Goal: Task Accomplishment & Management: Use online tool/utility

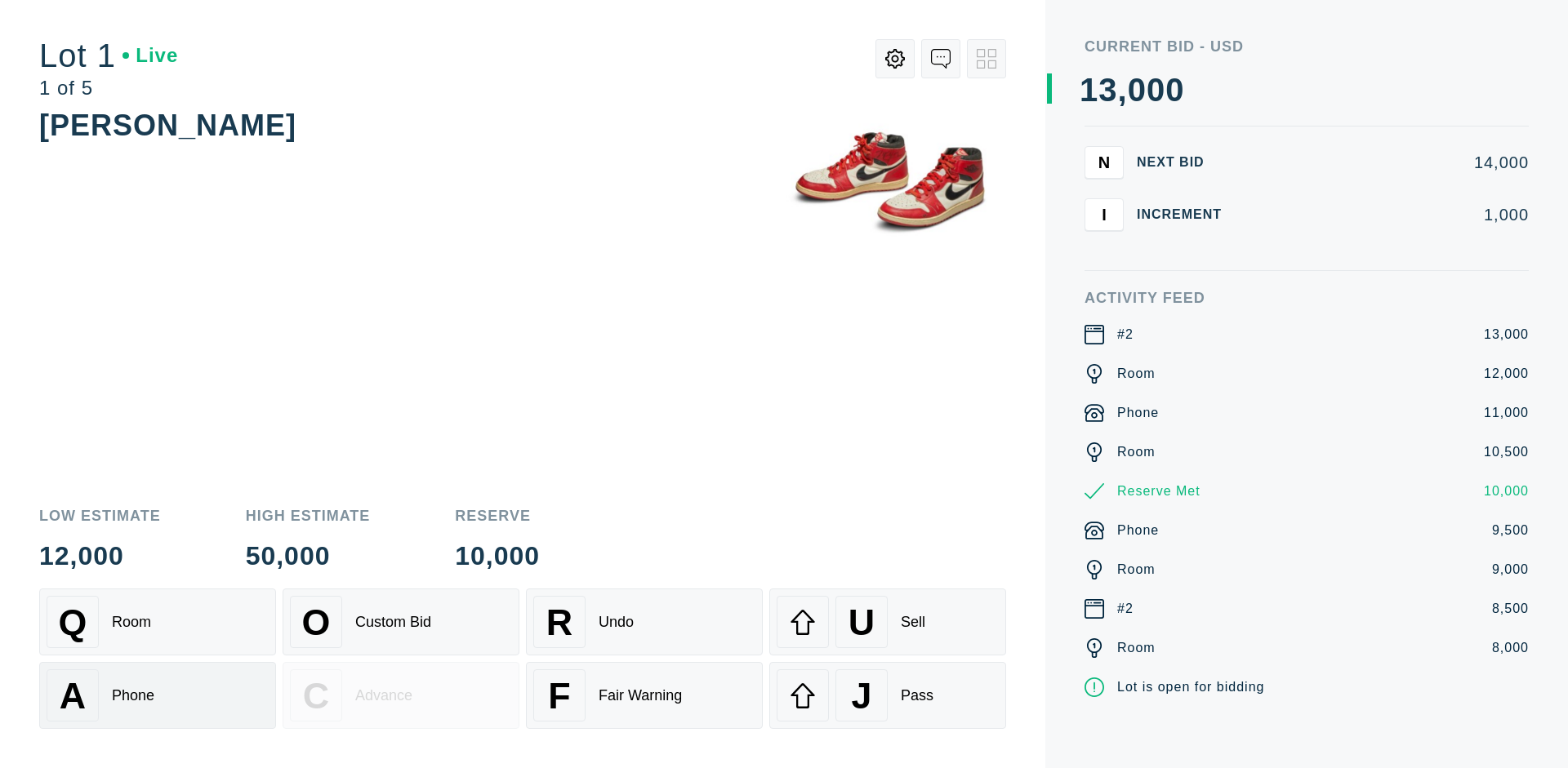
click at [158, 698] on div "A Phone" at bounding box center [158, 696] width 223 height 53
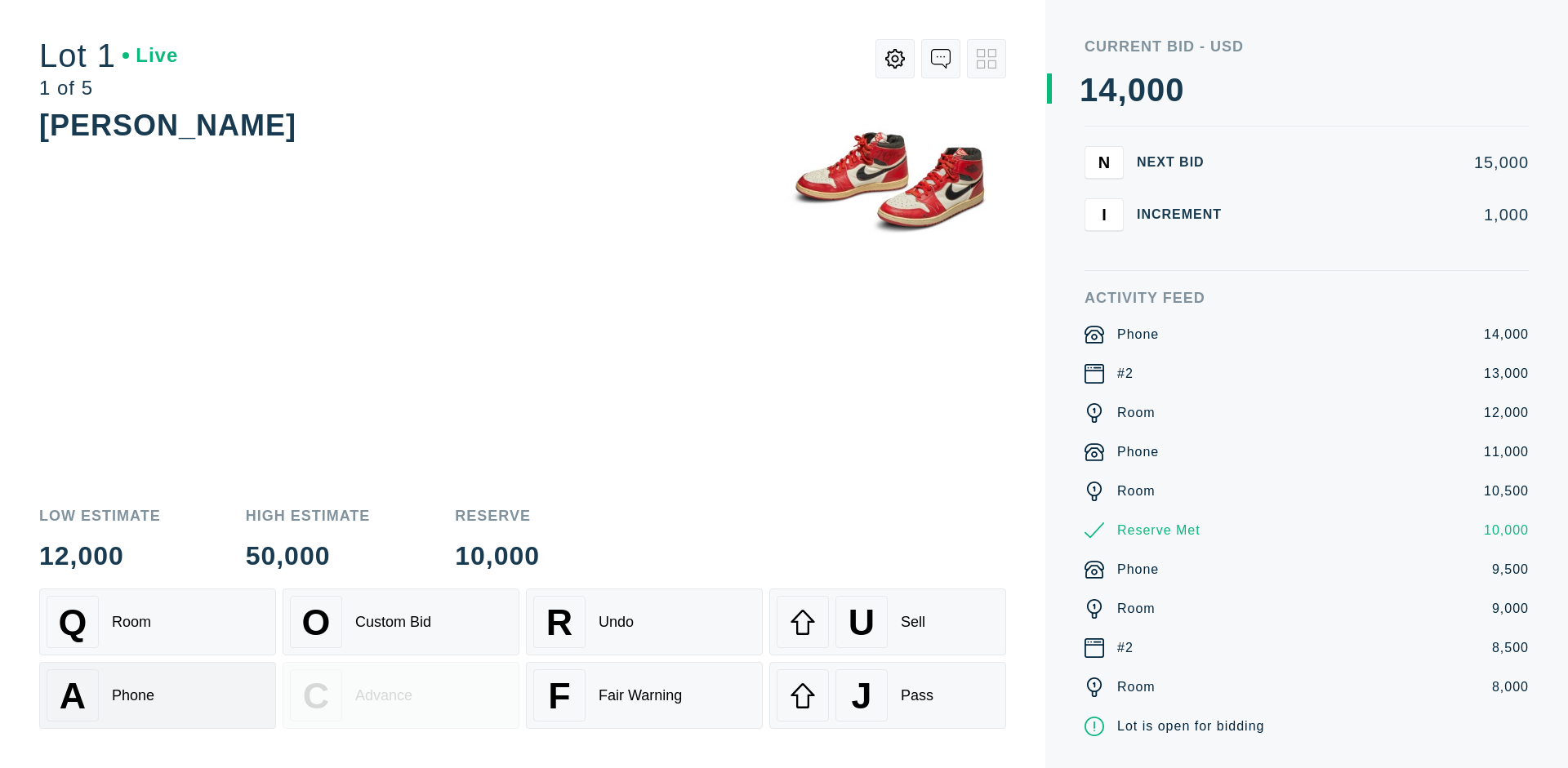
click at [158, 622] on div "Q Room" at bounding box center [158, 622] width 223 height 53
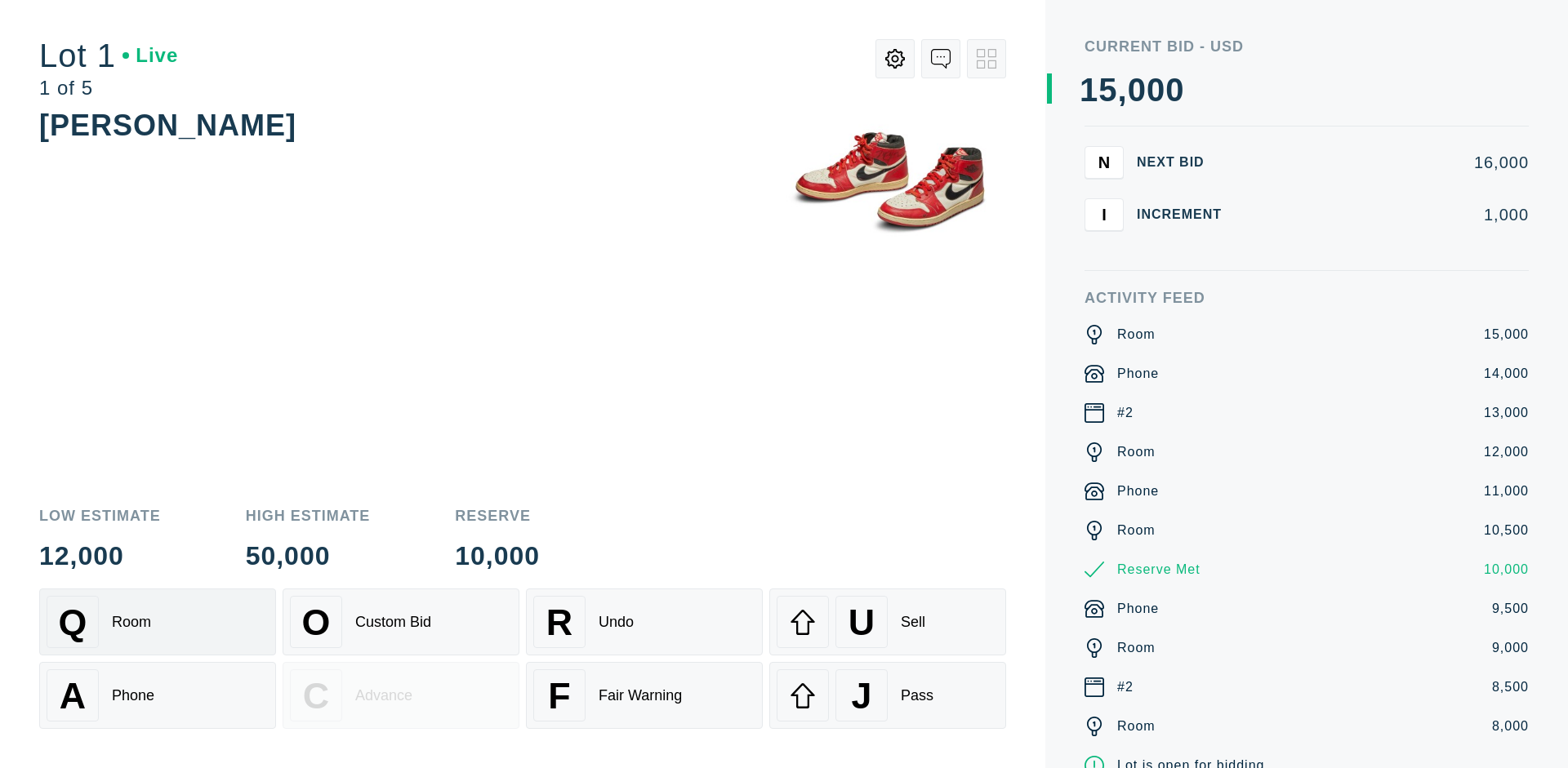
click at [644, 622] on div "R Undo" at bounding box center [644, 622] width 223 height 53
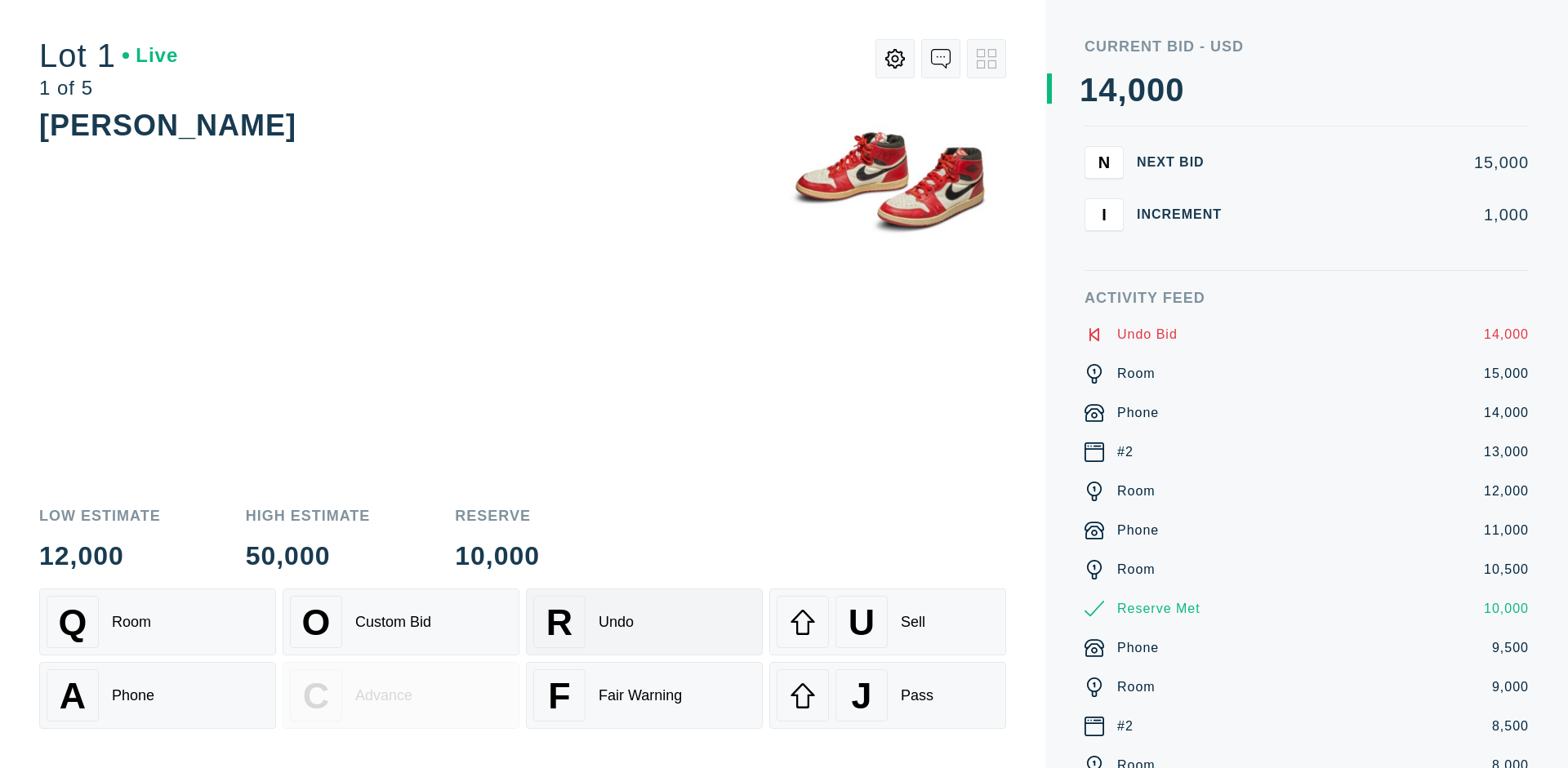
click at [158, 622] on div "Q Room" at bounding box center [158, 622] width 223 height 53
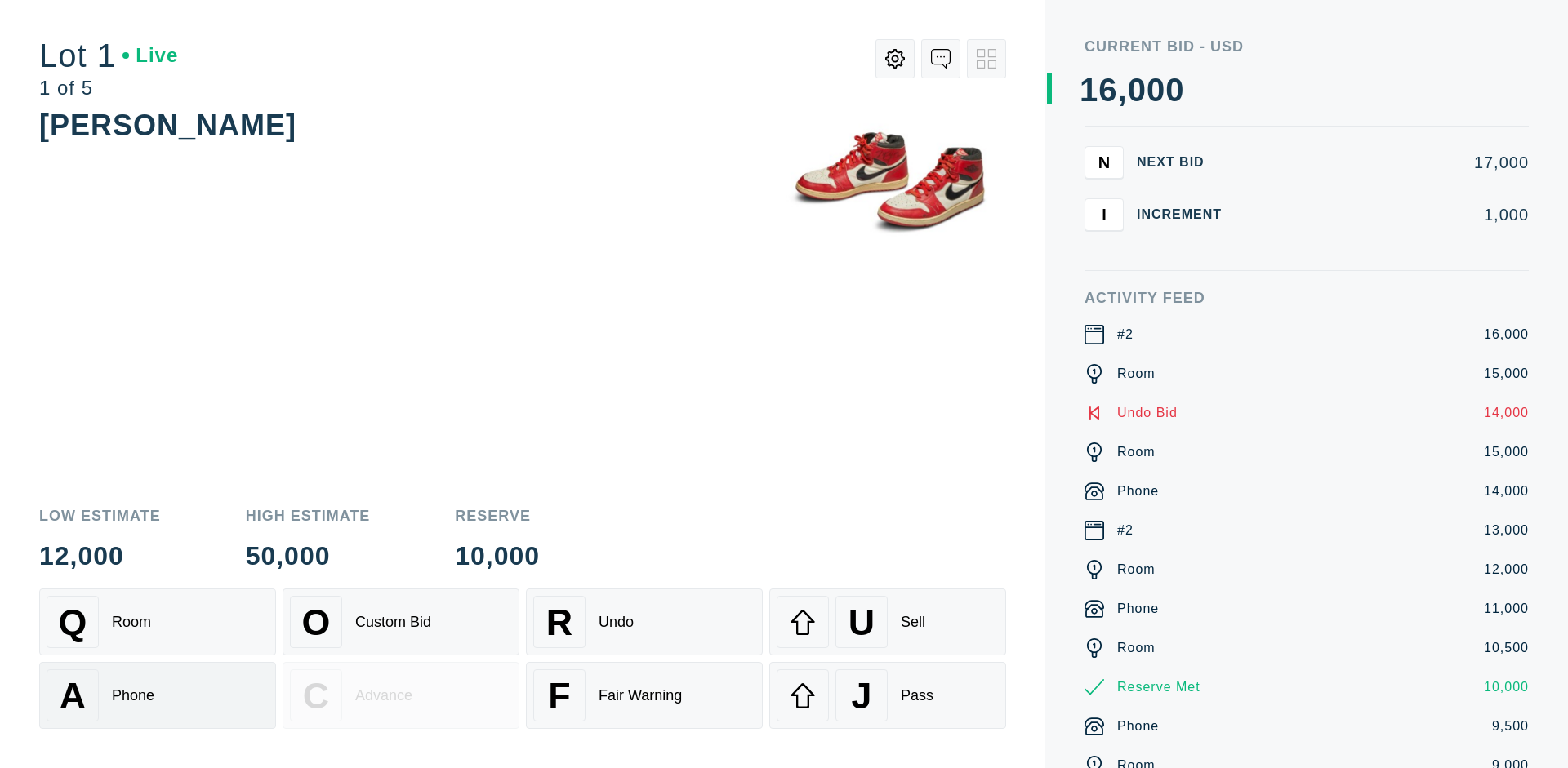
click at [158, 696] on div "A Phone" at bounding box center [158, 696] width 223 height 53
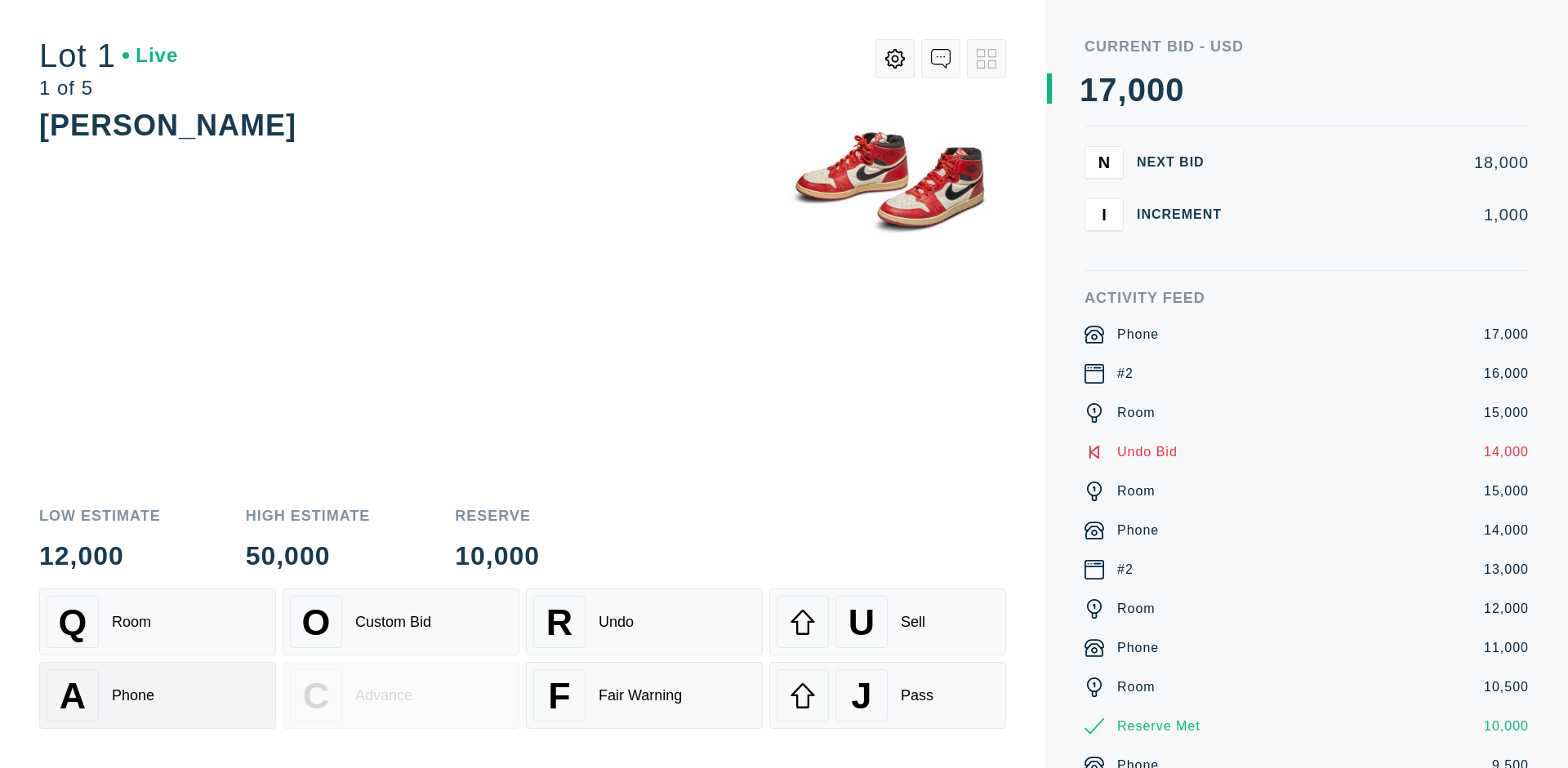
click at [158, 622] on div "Q Room" at bounding box center [158, 622] width 223 height 53
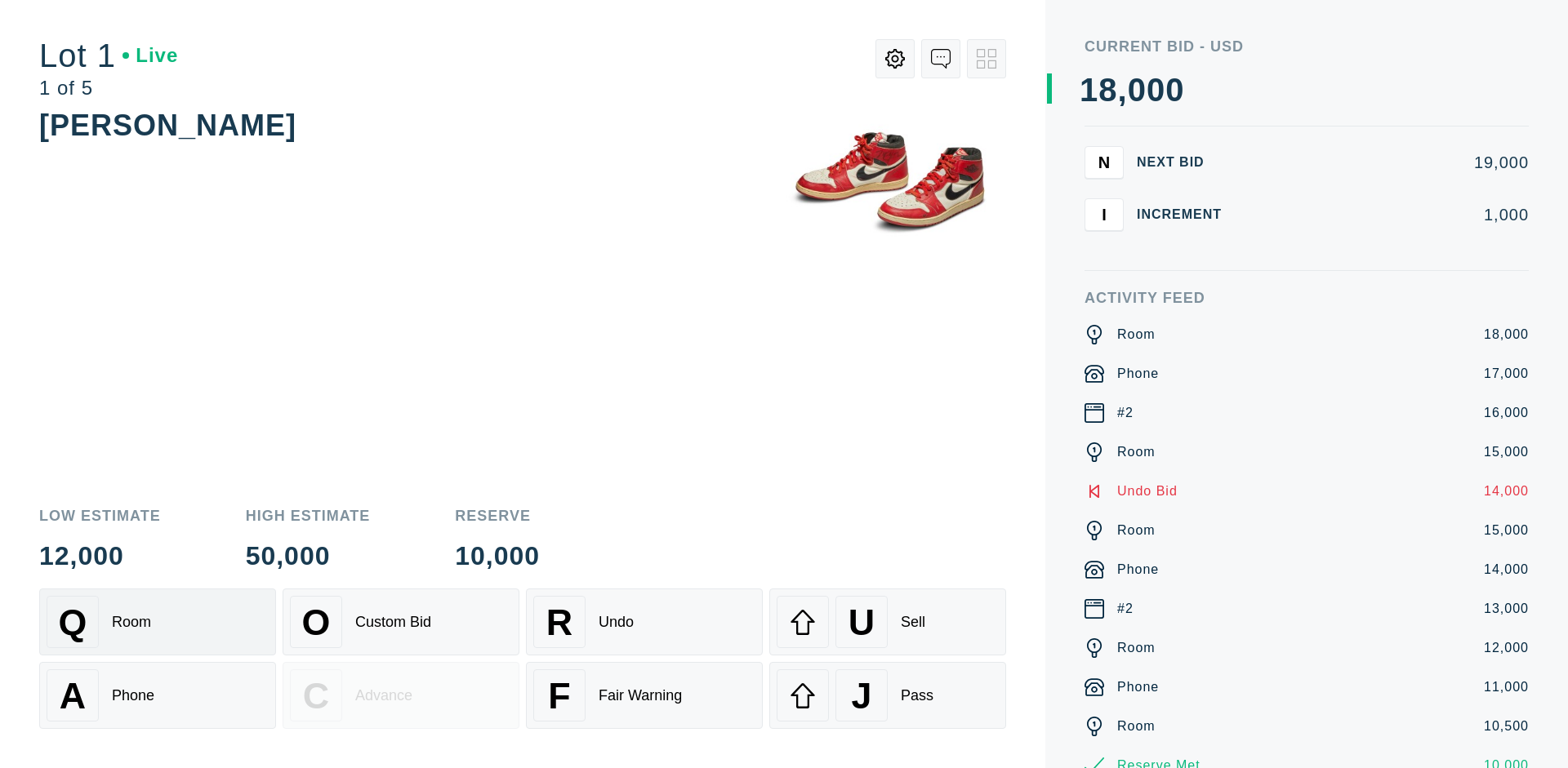
click at [644, 622] on div "R Undo" at bounding box center [644, 622] width 223 height 53
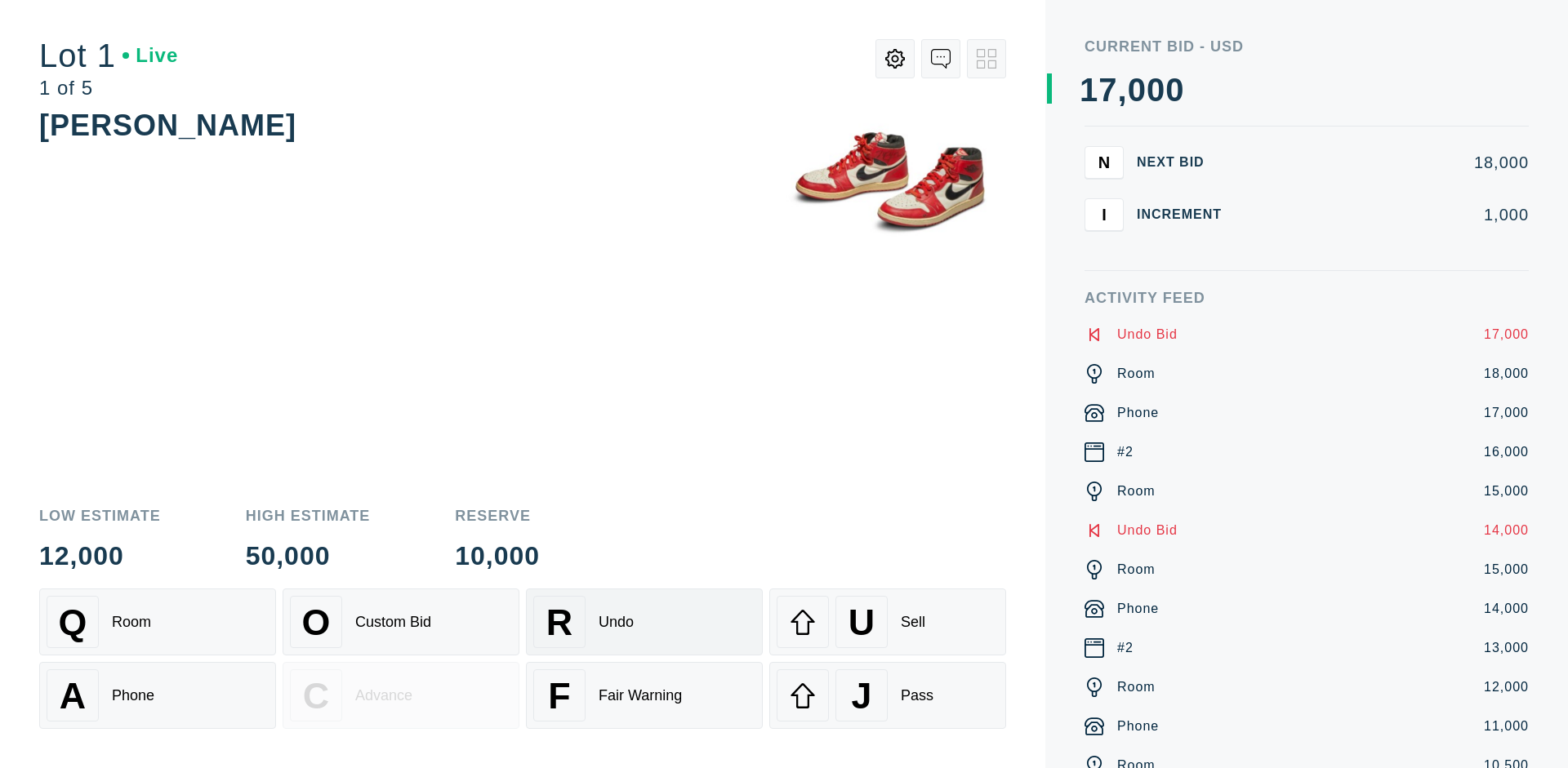
click at [887, 622] on div "U Sell" at bounding box center [887, 622] width 223 height 53
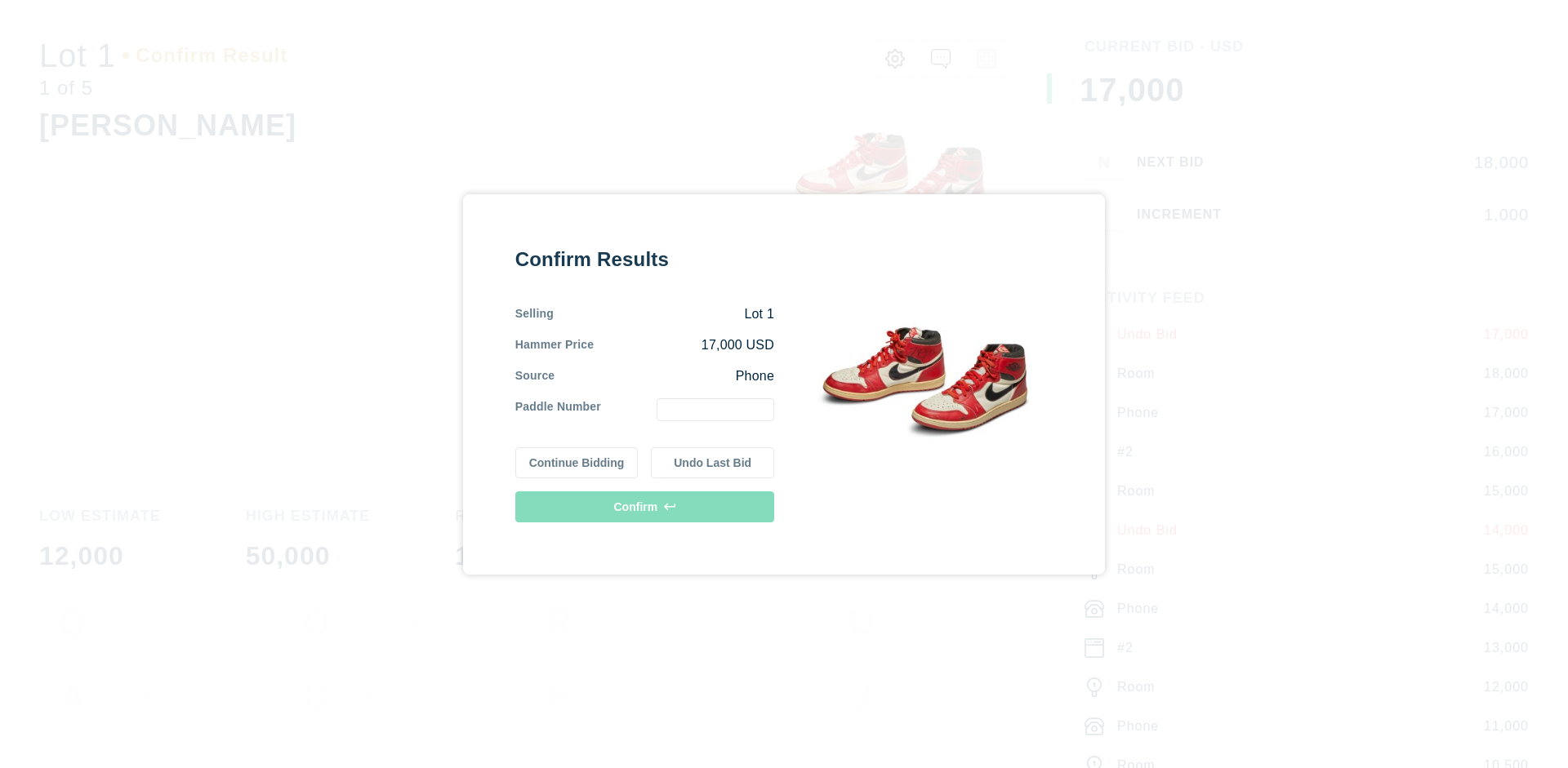
click at [577, 462] on button "Continue Bidding" at bounding box center [576, 463] width 123 height 31
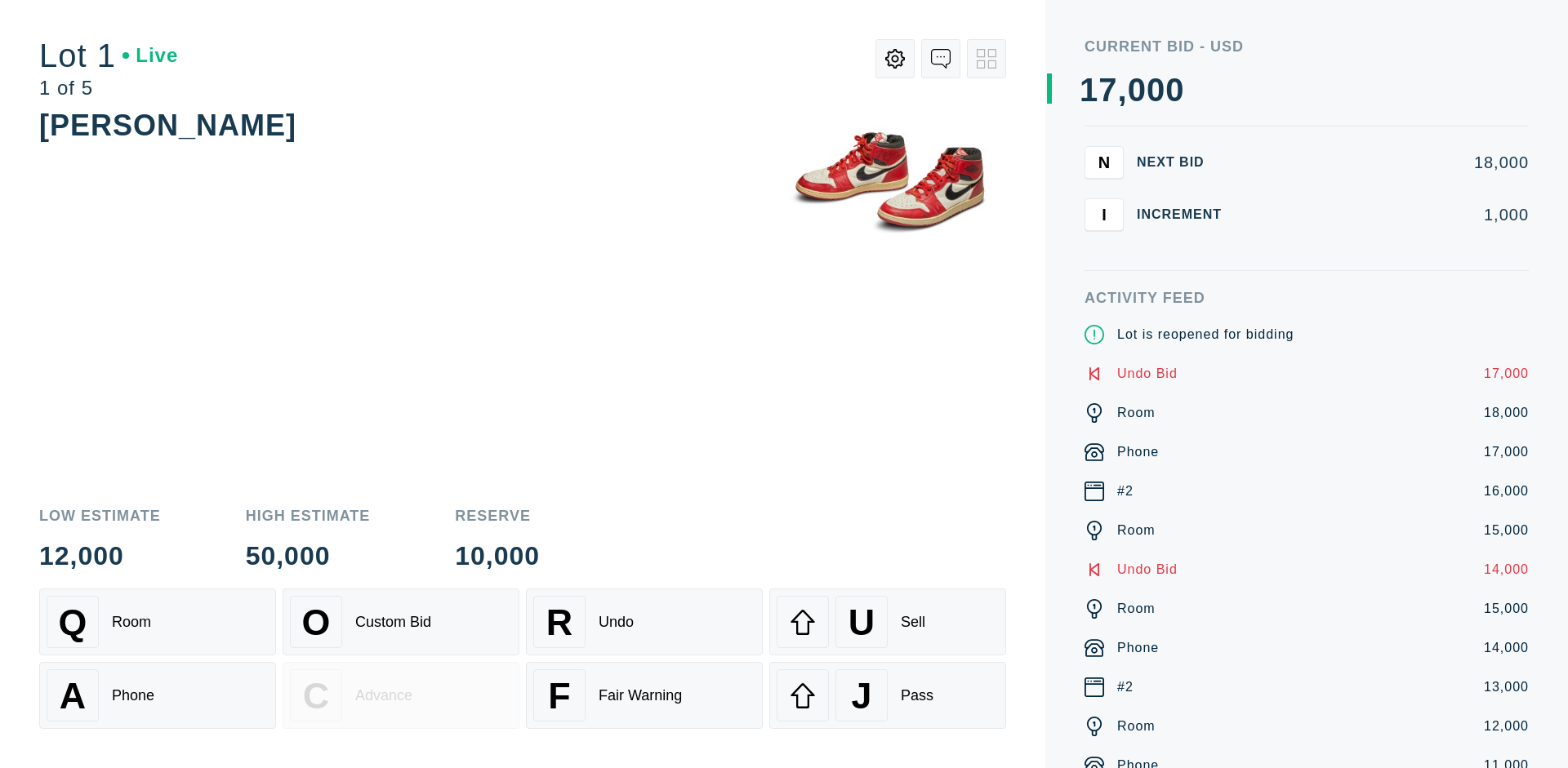
click at [887, 622] on div "U Sell" at bounding box center [887, 622] width 223 height 53
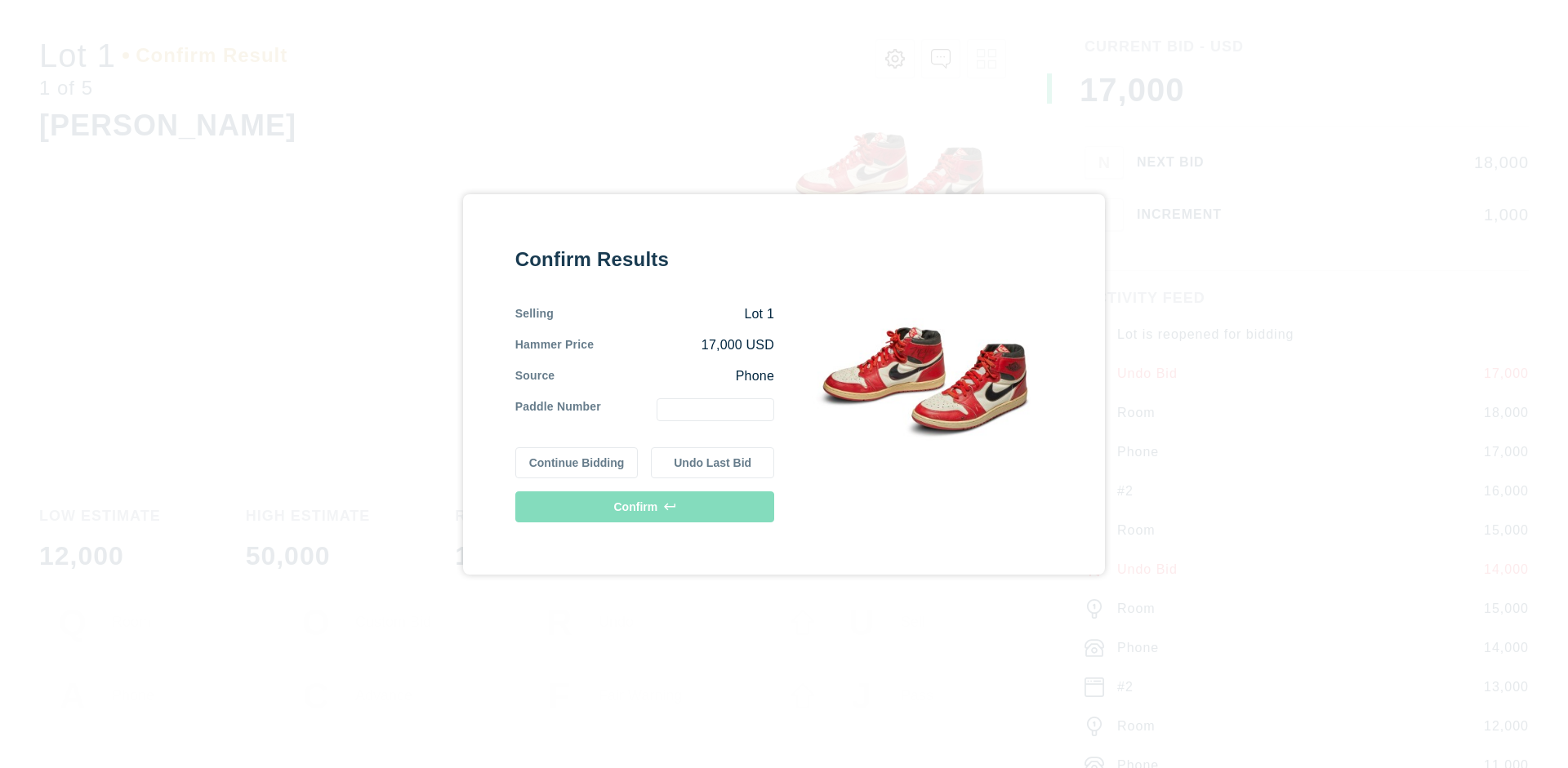
click at [713, 462] on button "Undo Last Bid" at bounding box center [712, 463] width 123 height 31
click at [577, 460] on button "Continue Bidding" at bounding box center [576, 460] width 123 height 31
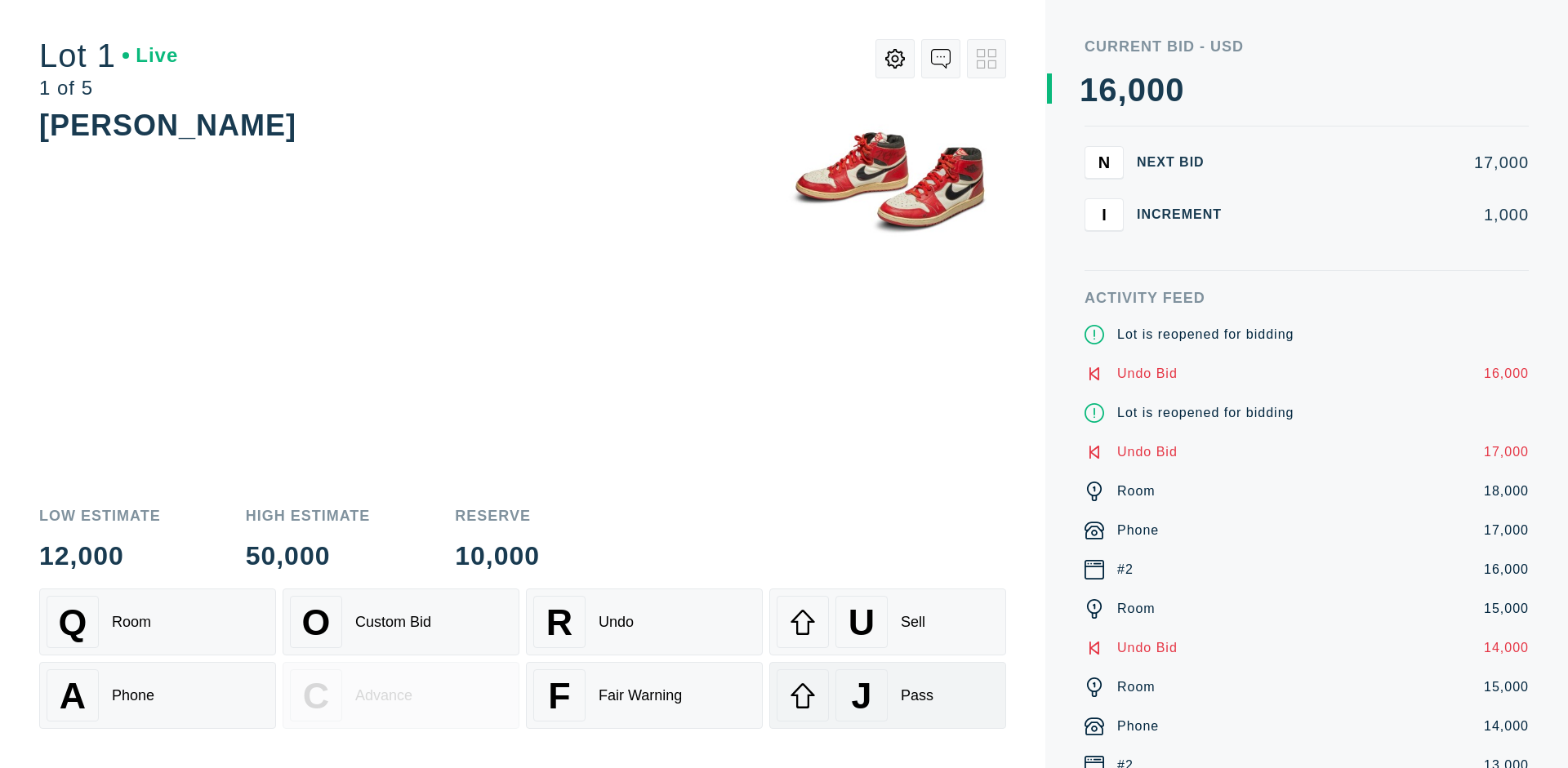
click at [887, 696] on div "J Pass" at bounding box center [887, 696] width 223 height 53
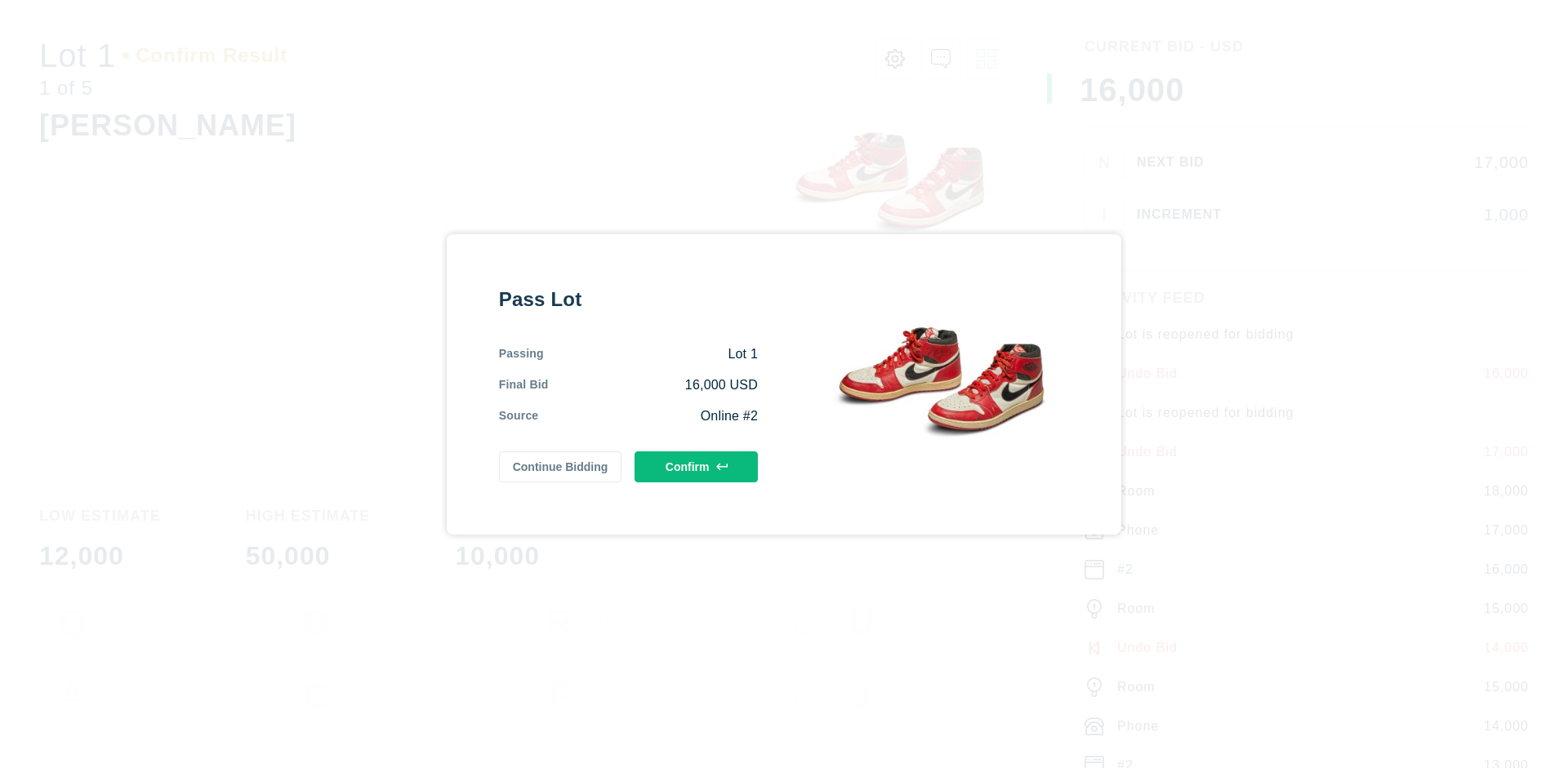
click at [697, 467] on button "Confirm" at bounding box center [696, 467] width 123 height 31
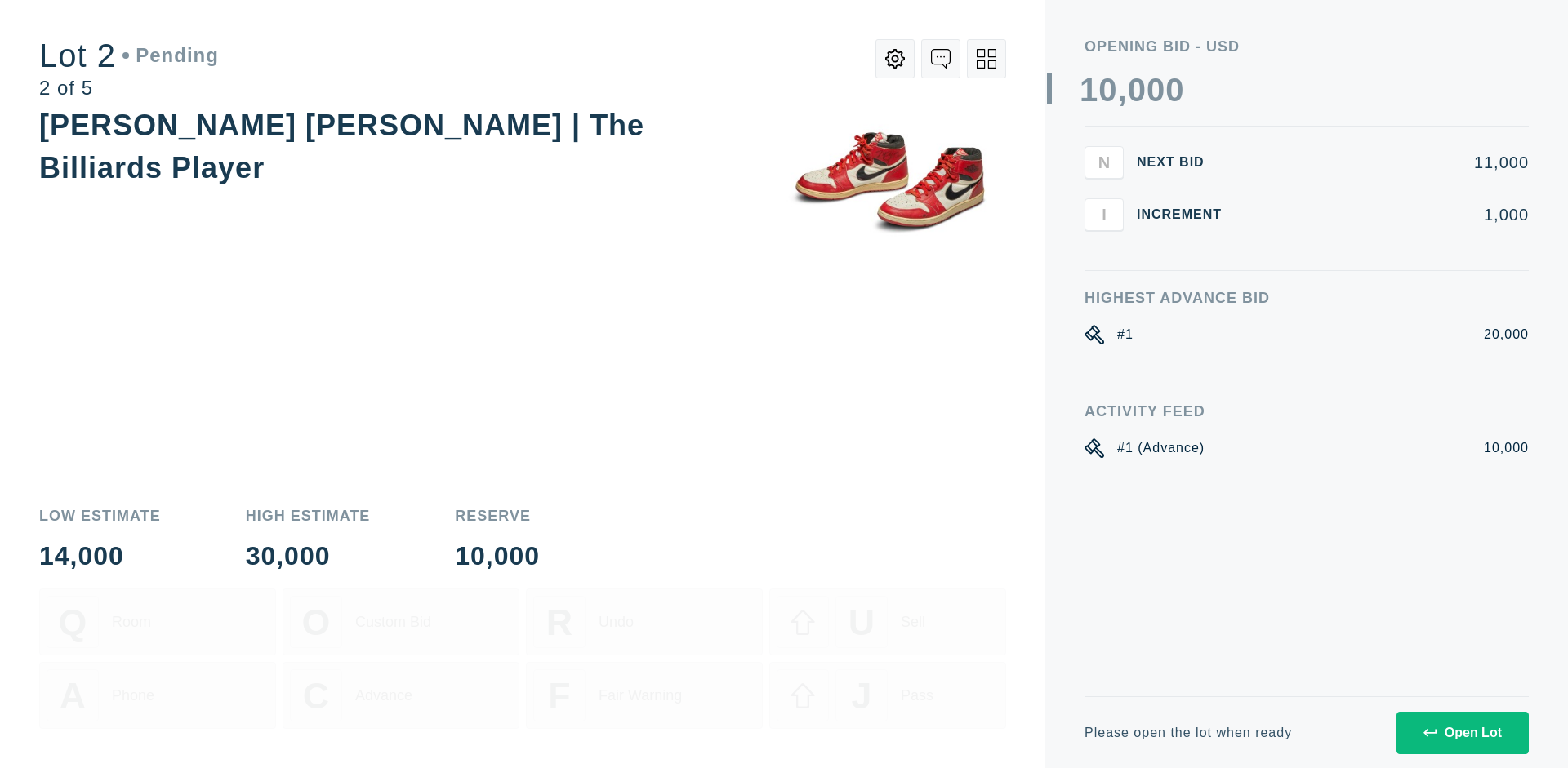
click at [1462, 732] on div "Open Lot" at bounding box center [1462, 733] width 78 height 15
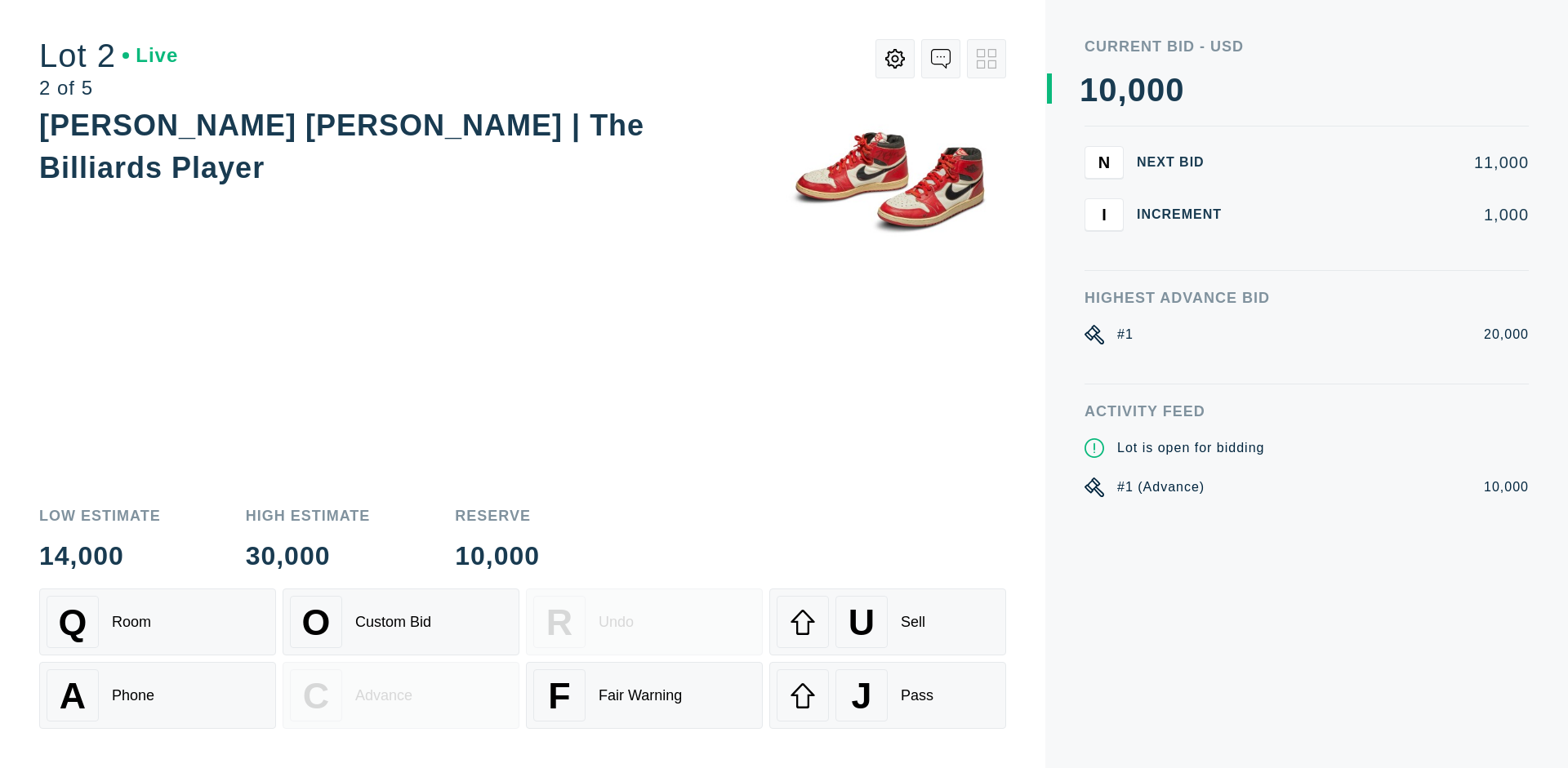
click at [158, 622] on div "Q Room" at bounding box center [158, 622] width 223 height 53
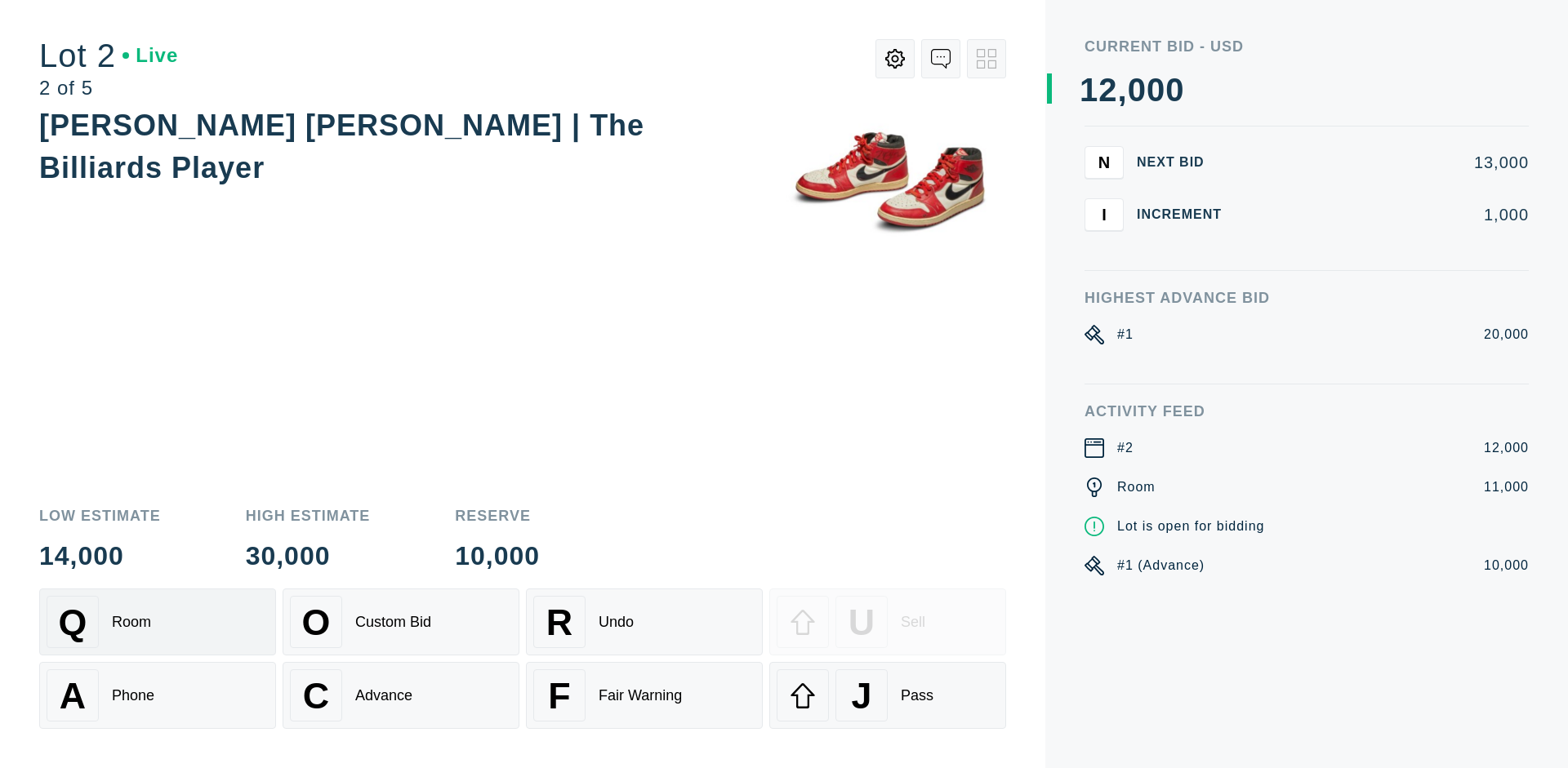
click at [401, 696] on div "Advance" at bounding box center [383, 696] width 57 height 17
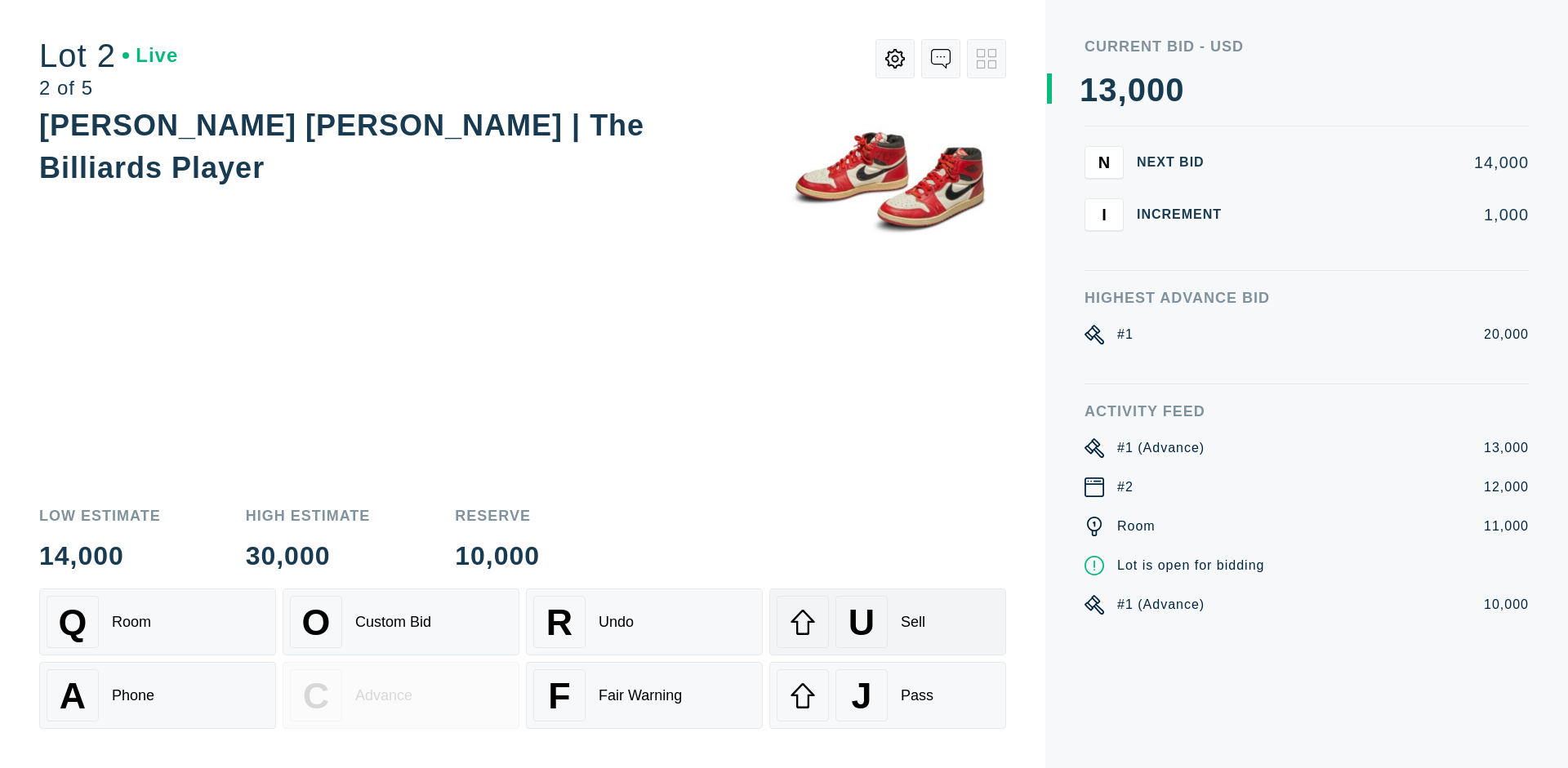
click at [887, 622] on div "U Sell" at bounding box center [887, 622] width 223 height 53
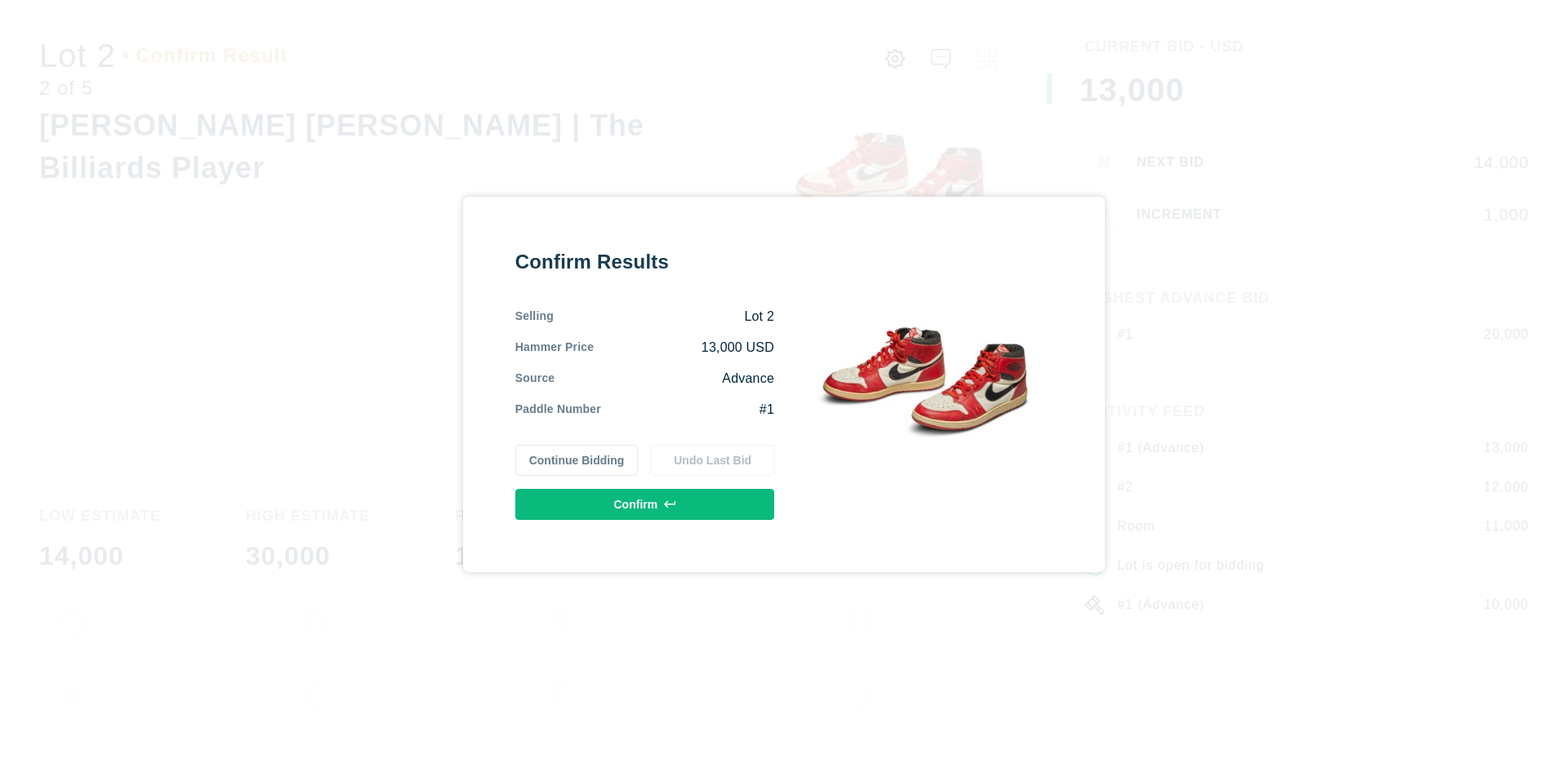
click at [645, 504] on button "Confirm" at bounding box center [645, 504] width 259 height 31
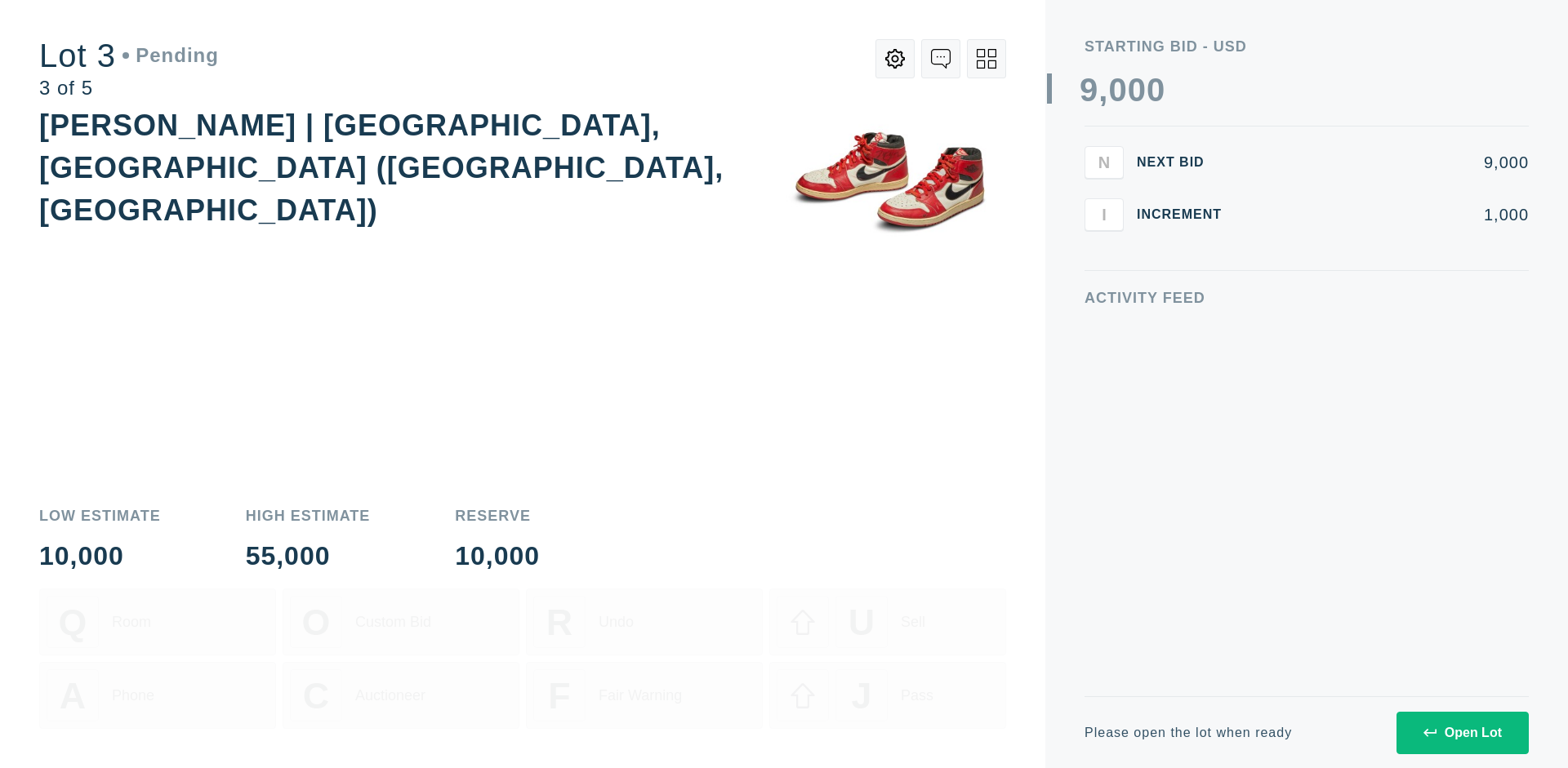
click at [1462, 732] on div "Open Lot" at bounding box center [1462, 733] width 78 height 15
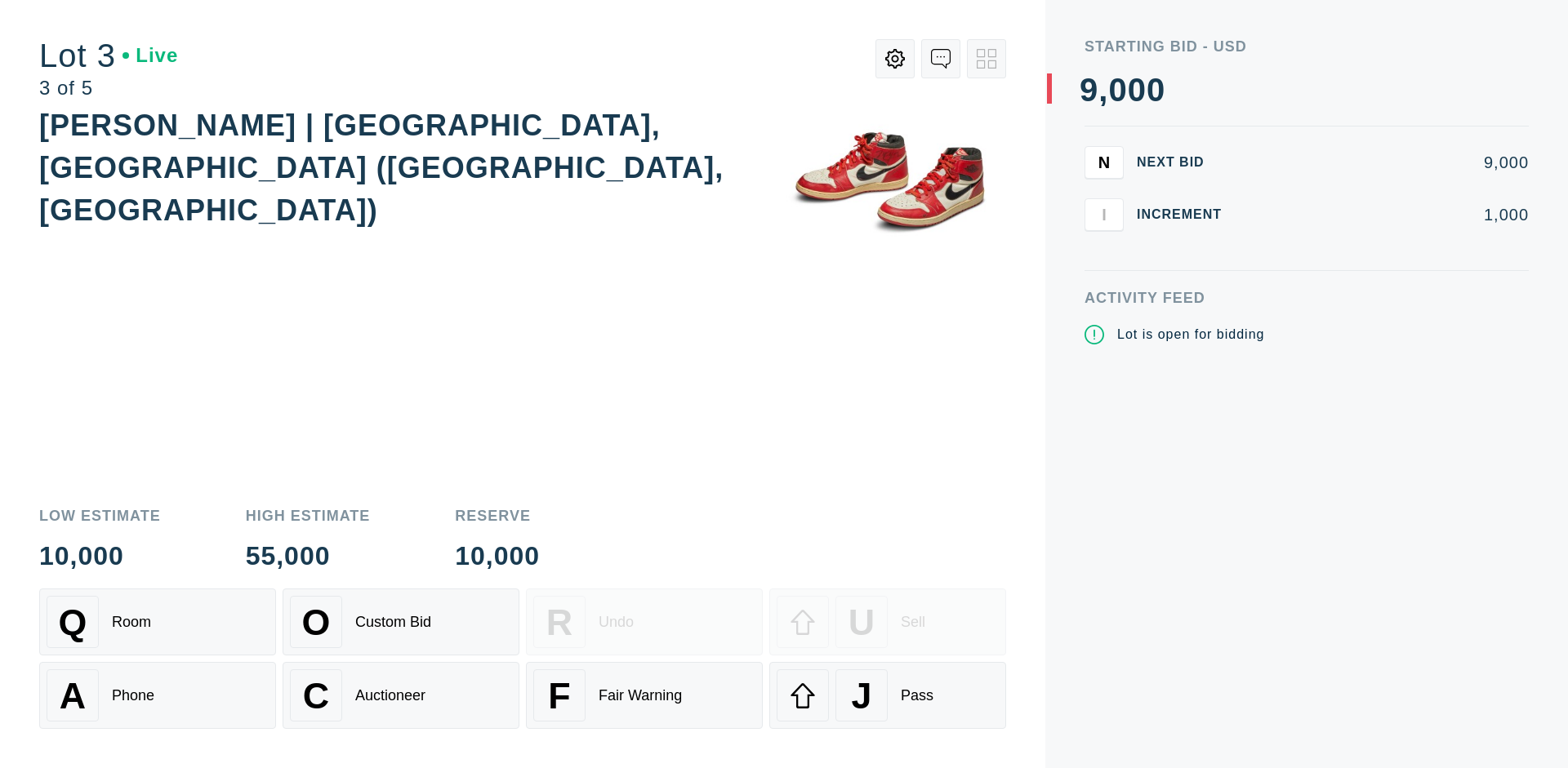
click at [887, 696] on div "J Pass" at bounding box center [887, 696] width 223 height 53
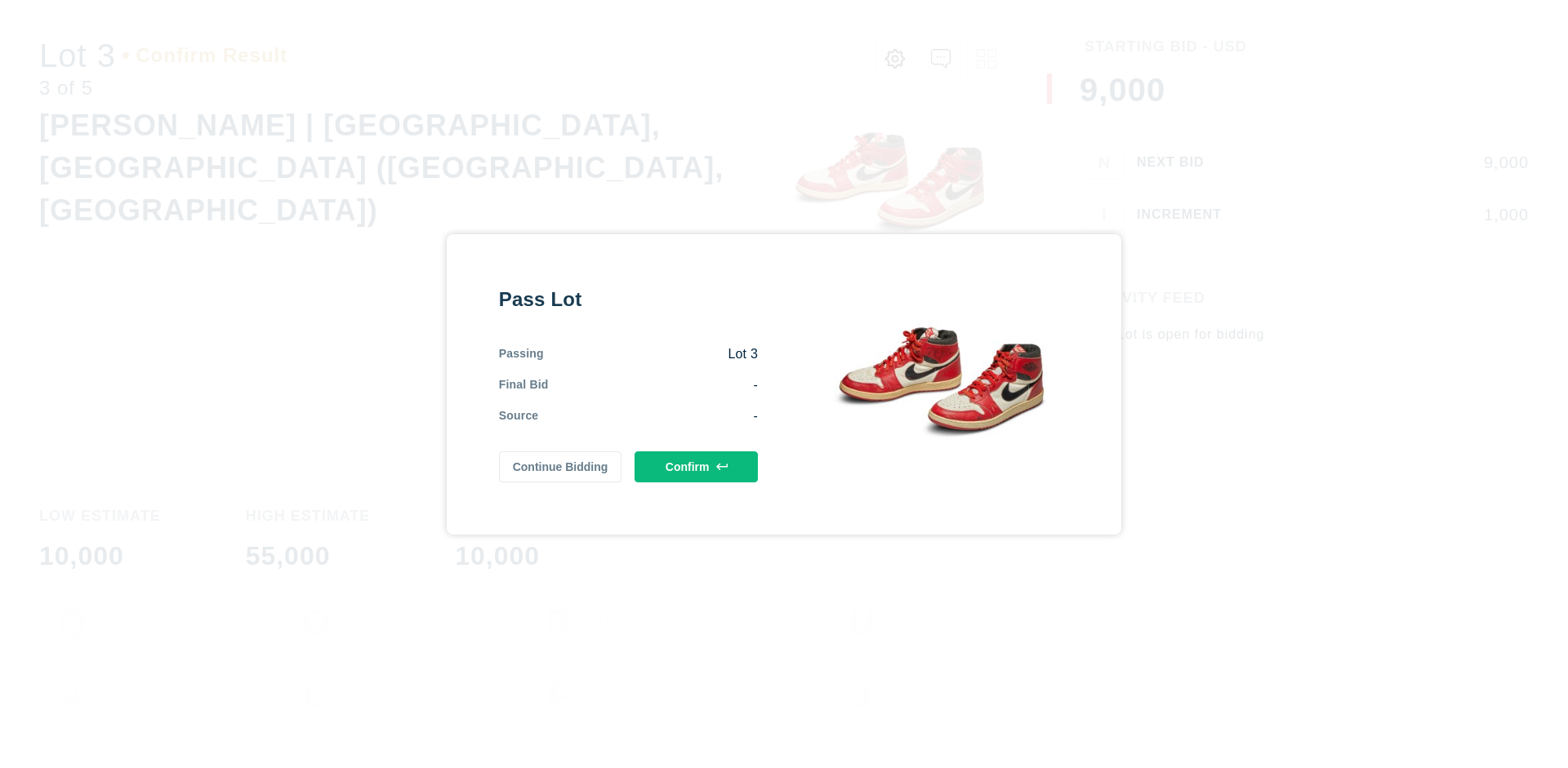
click at [697, 467] on button "Confirm" at bounding box center [696, 467] width 123 height 31
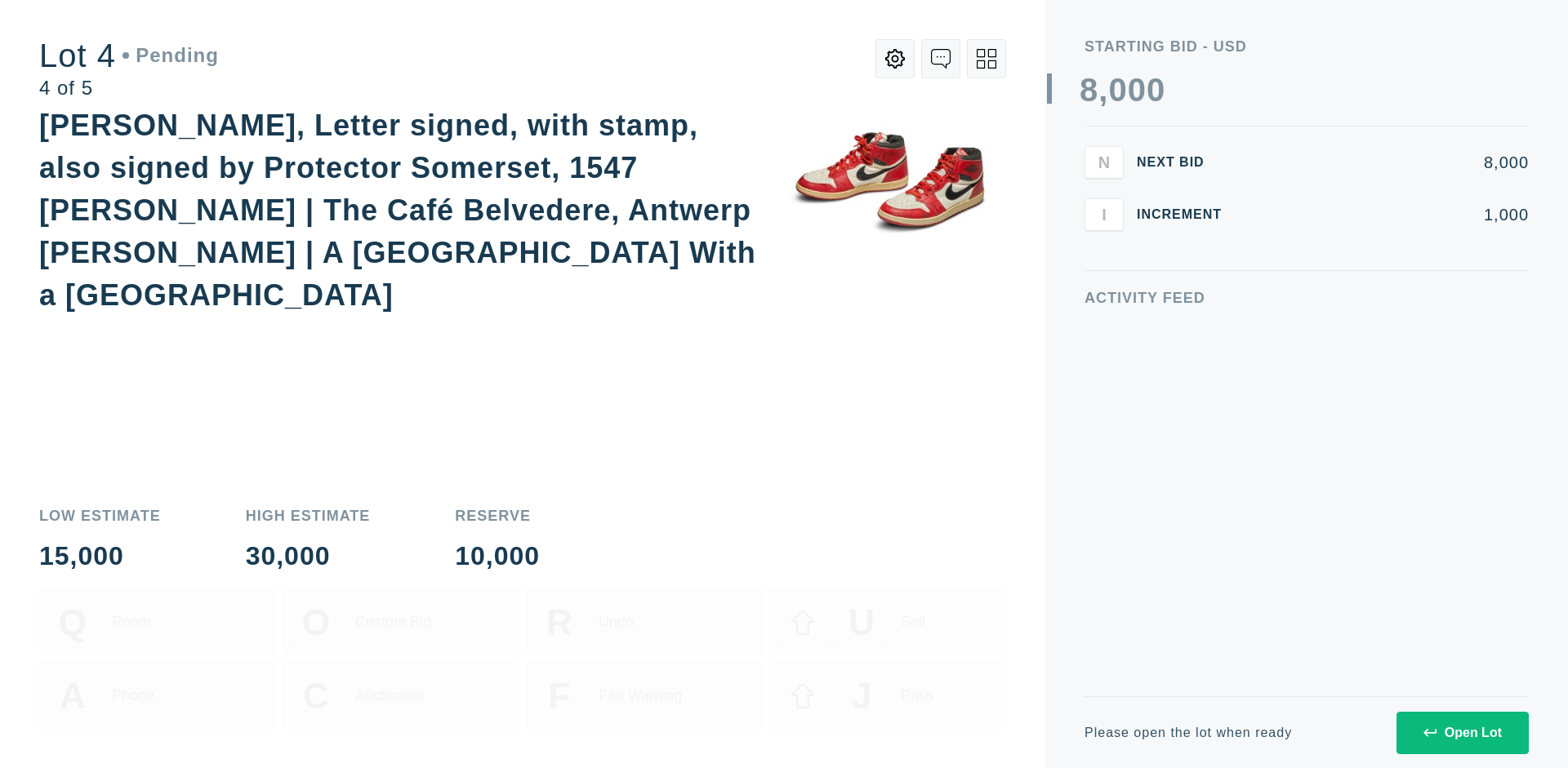
click at [1462, 732] on div "Open Lot" at bounding box center [1462, 733] width 78 height 15
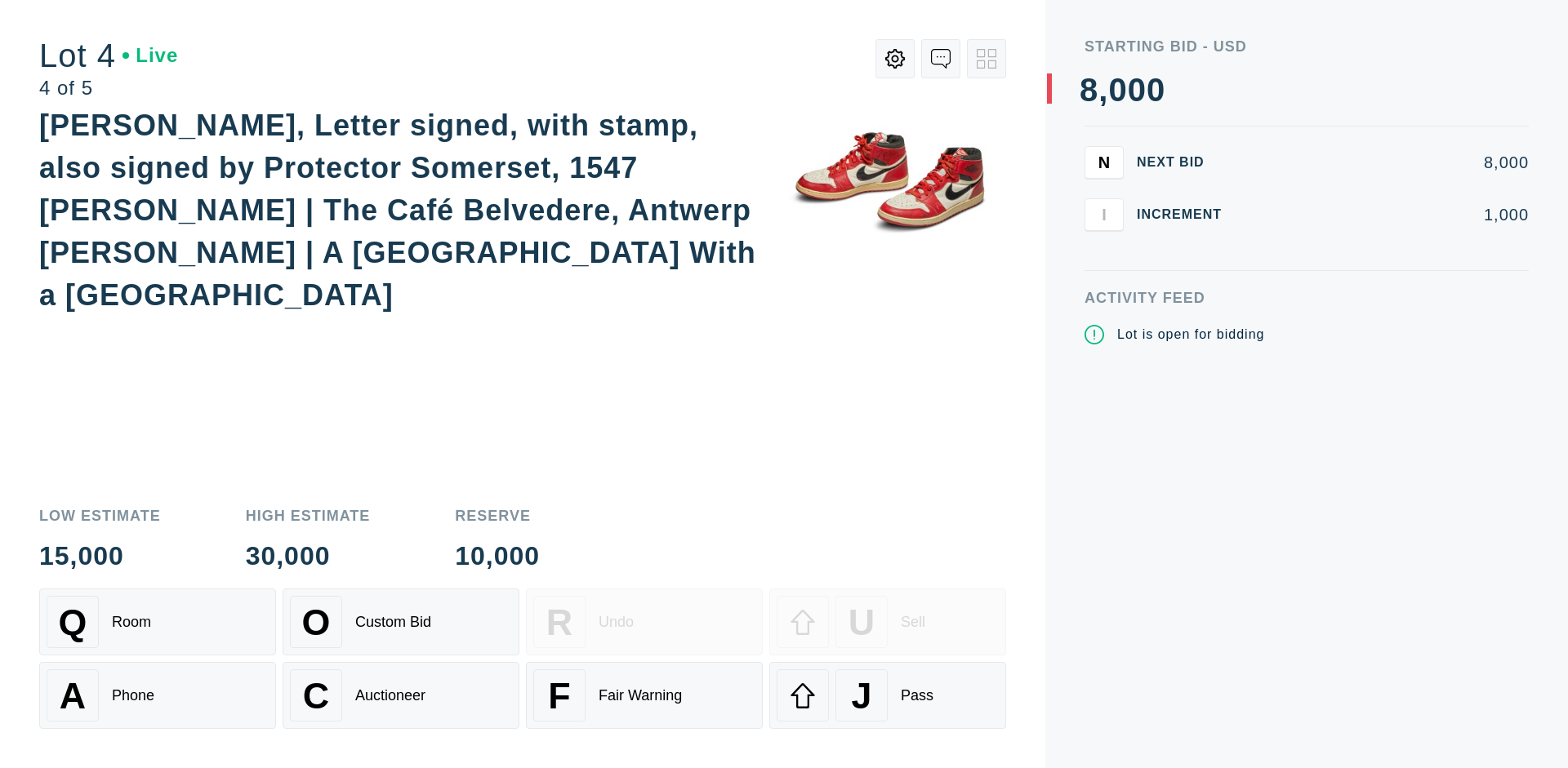
click at [158, 622] on div "Q Room" at bounding box center [158, 622] width 223 height 53
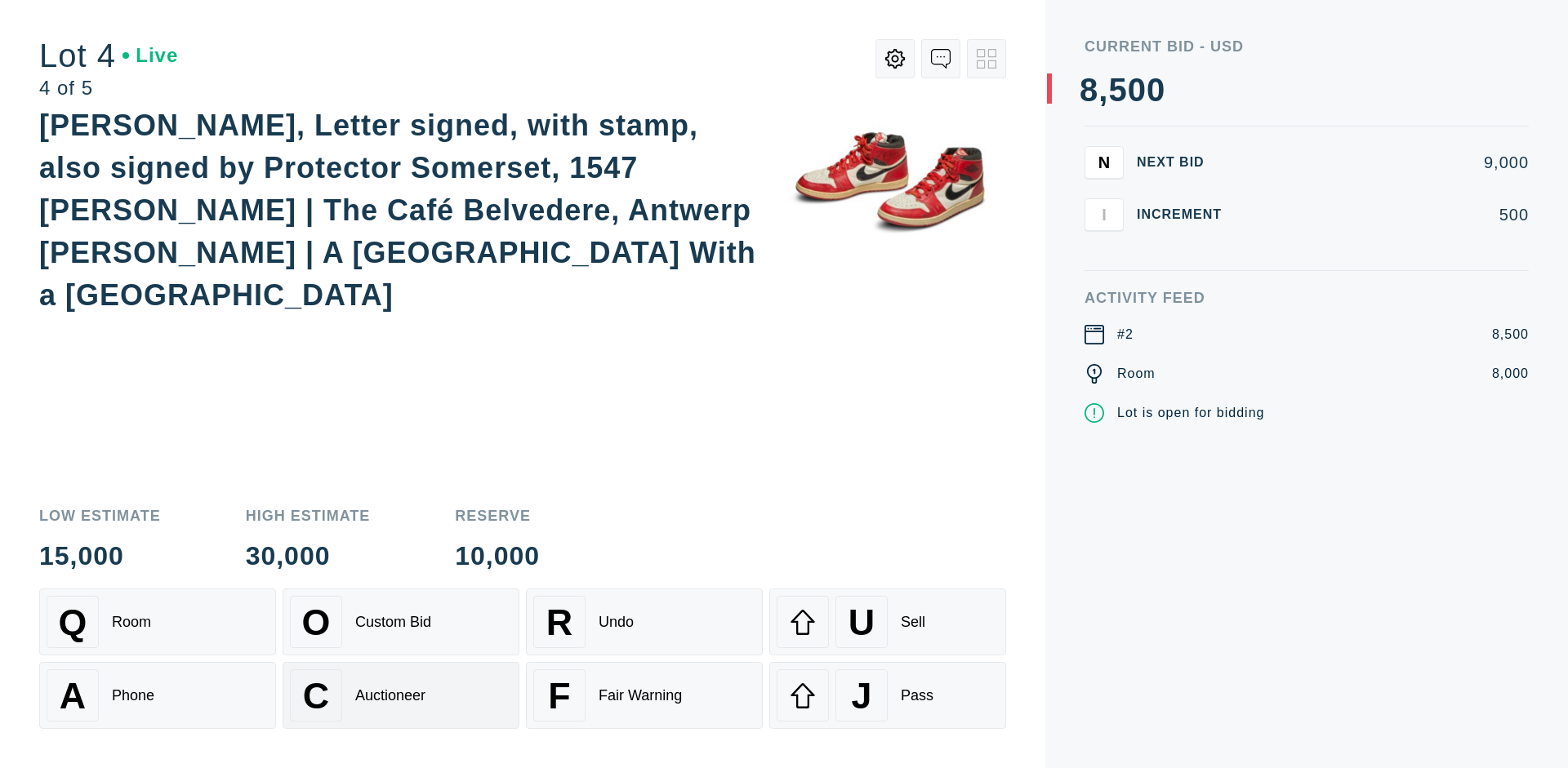
click at [401, 696] on div "Auctioneer" at bounding box center [390, 696] width 70 height 17
click at [887, 696] on div "J Pass" at bounding box center [887, 696] width 223 height 53
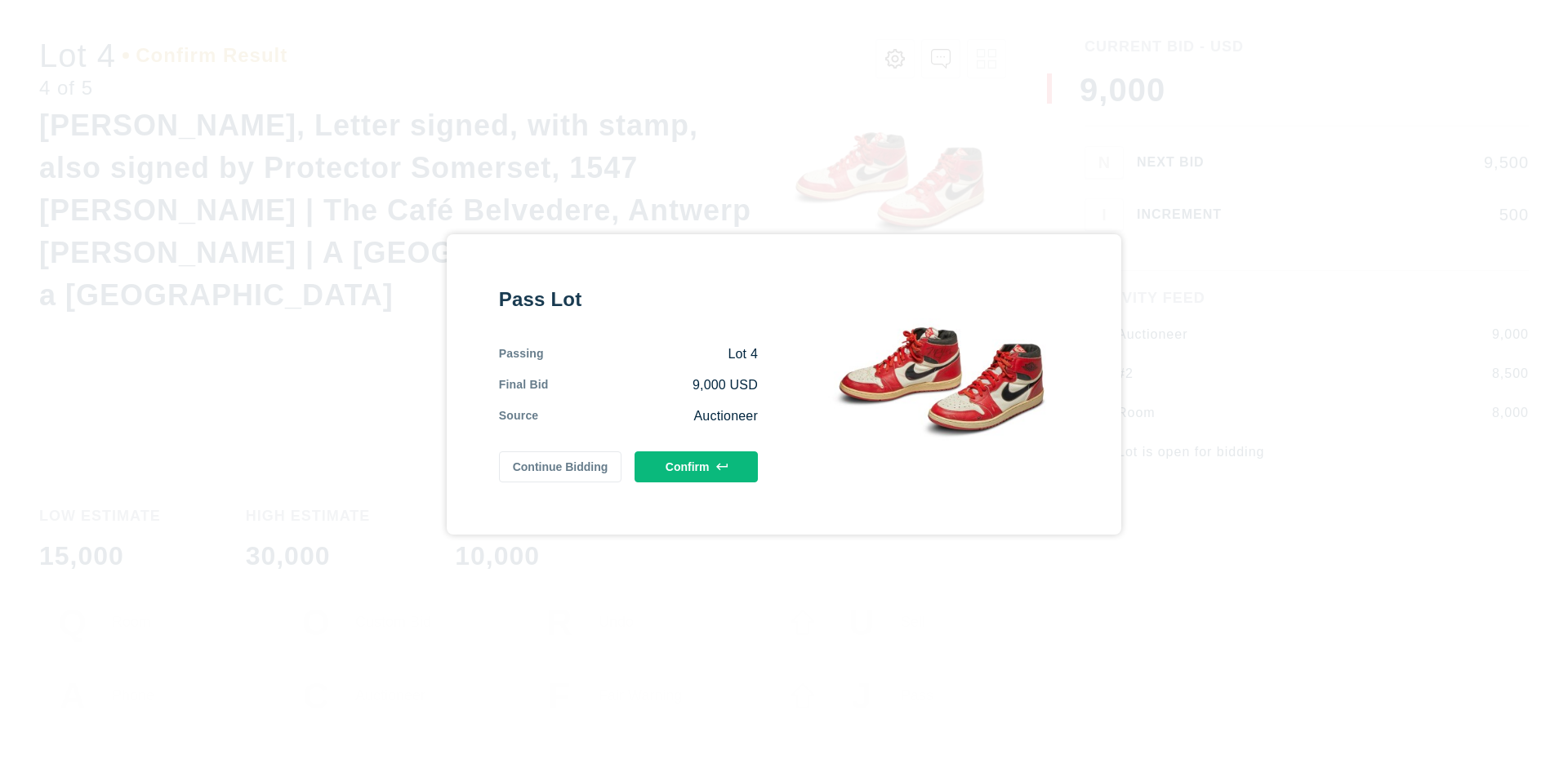
click at [697, 467] on button "Confirm" at bounding box center [696, 467] width 123 height 31
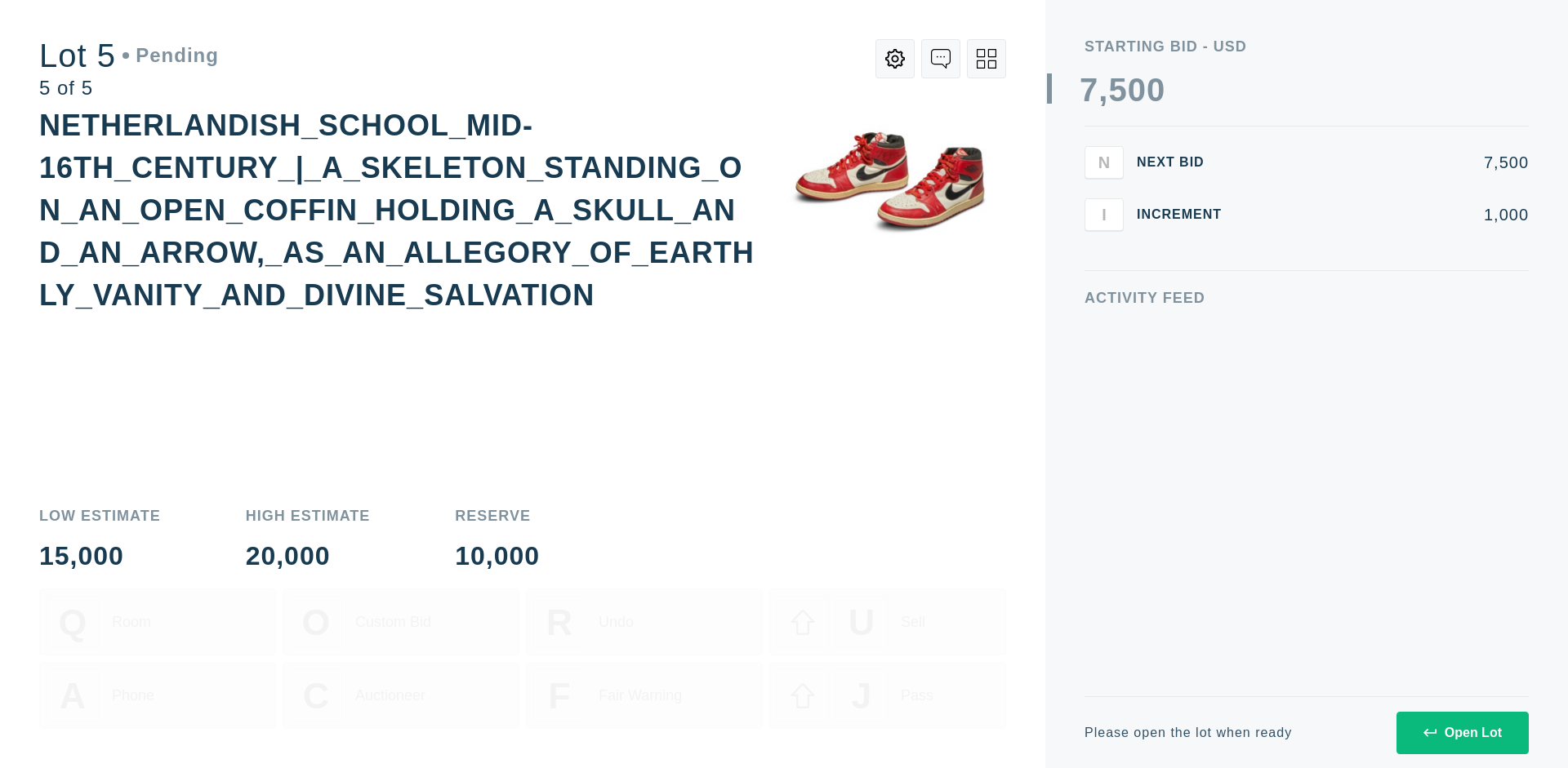
click at [1462, 732] on div "Open Lot" at bounding box center [1462, 733] width 78 height 15
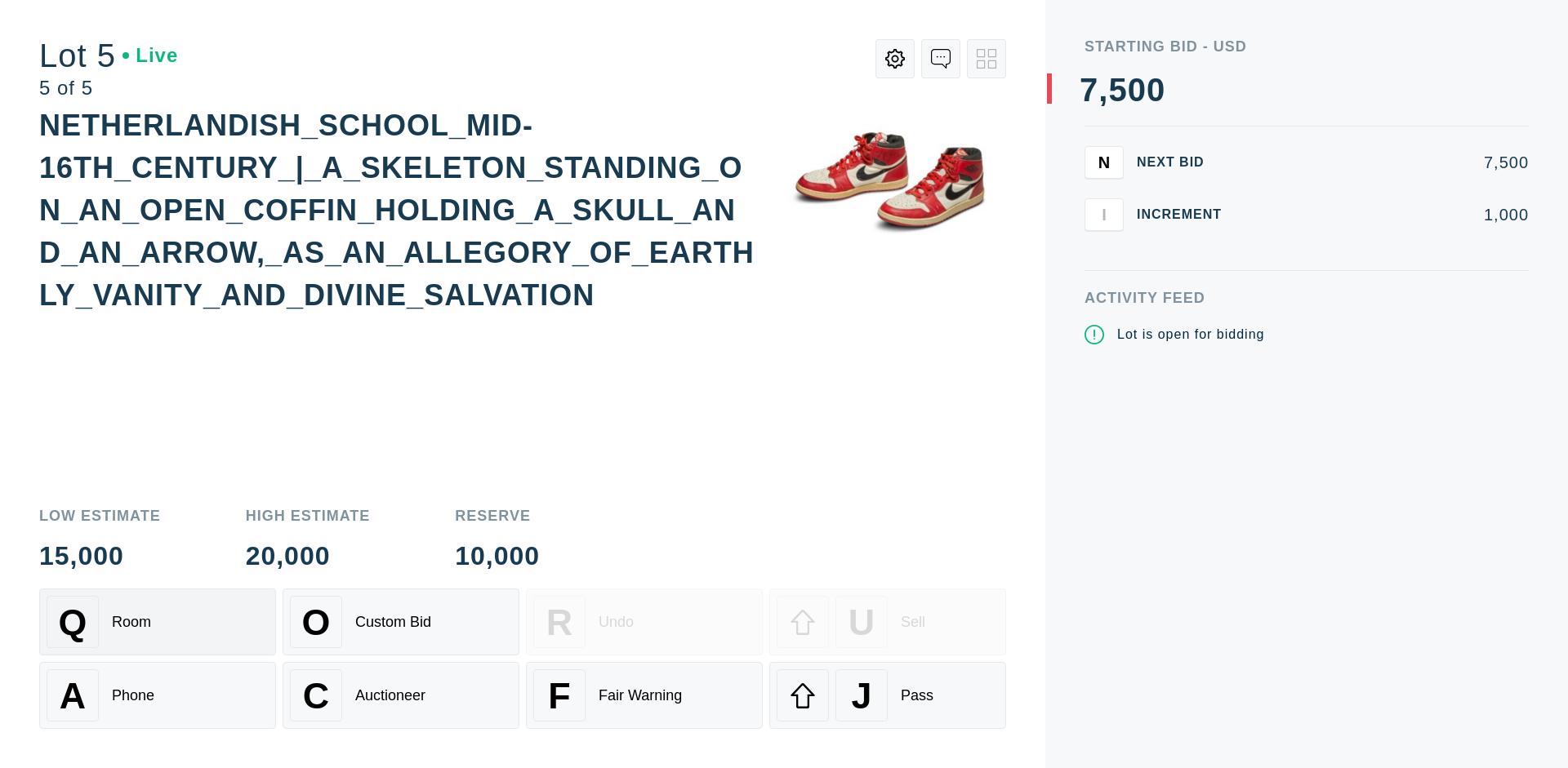
click at [158, 622] on div "Q Room" at bounding box center [158, 622] width 223 height 53
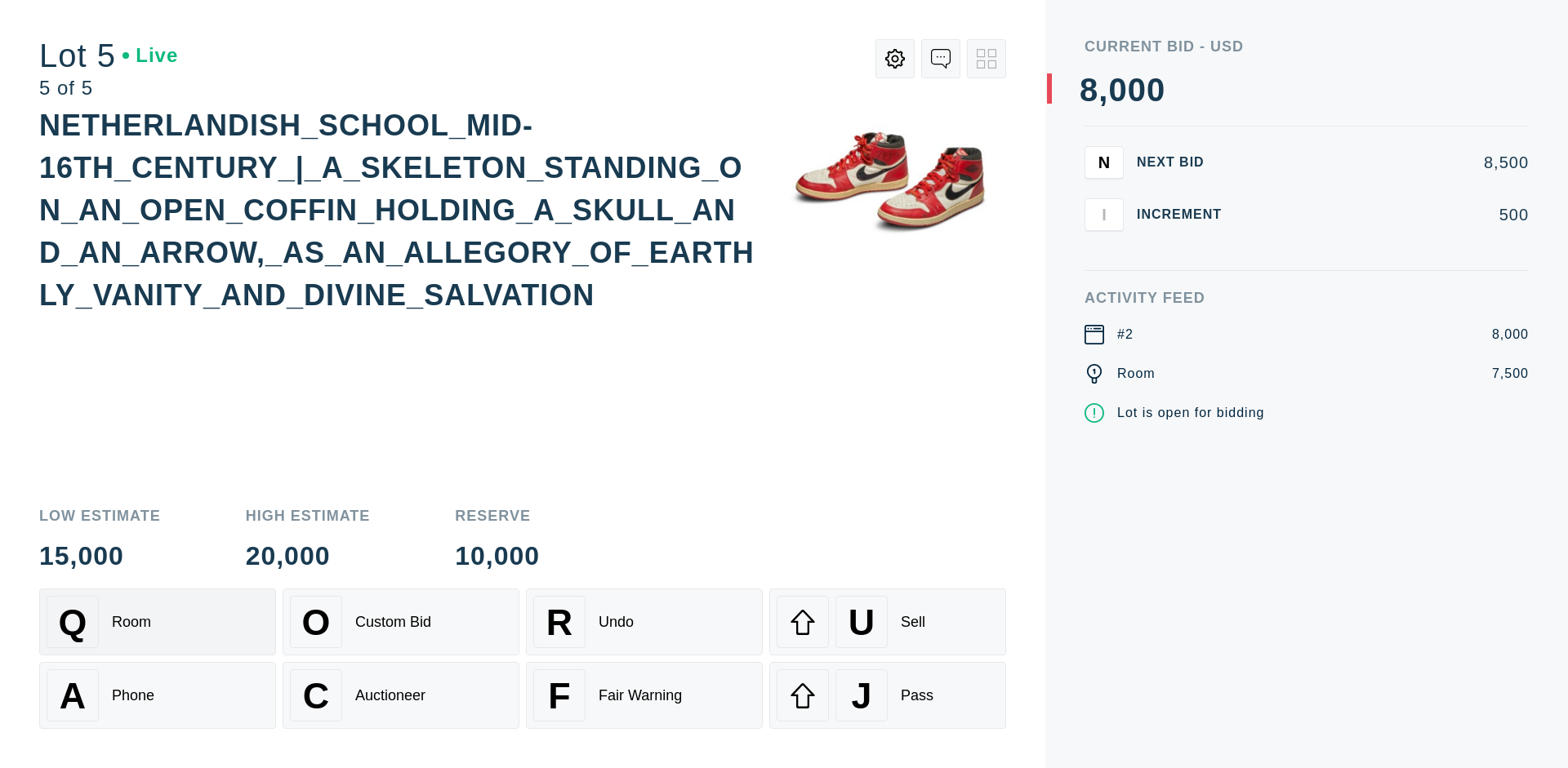
click at [158, 622] on div "Q Room" at bounding box center [158, 622] width 223 height 53
click at [887, 622] on div "U Sell" at bounding box center [887, 622] width 223 height 53
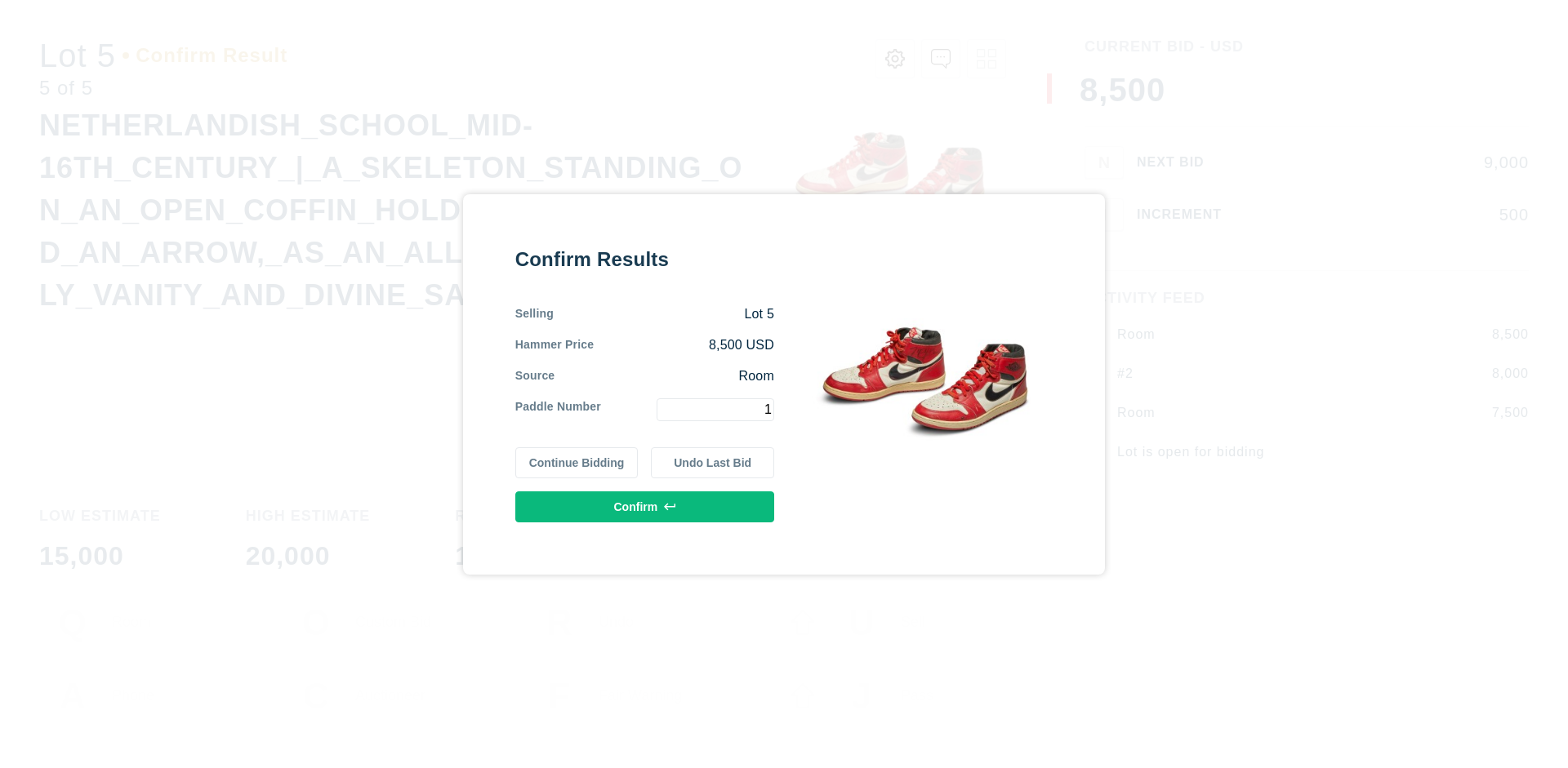
type input "1"
click at [645, 506] on button "Confirm" at bounding box center [645, 507] width 259 height 31
